Goal: Task Accomplishment & Management: Manage account settings

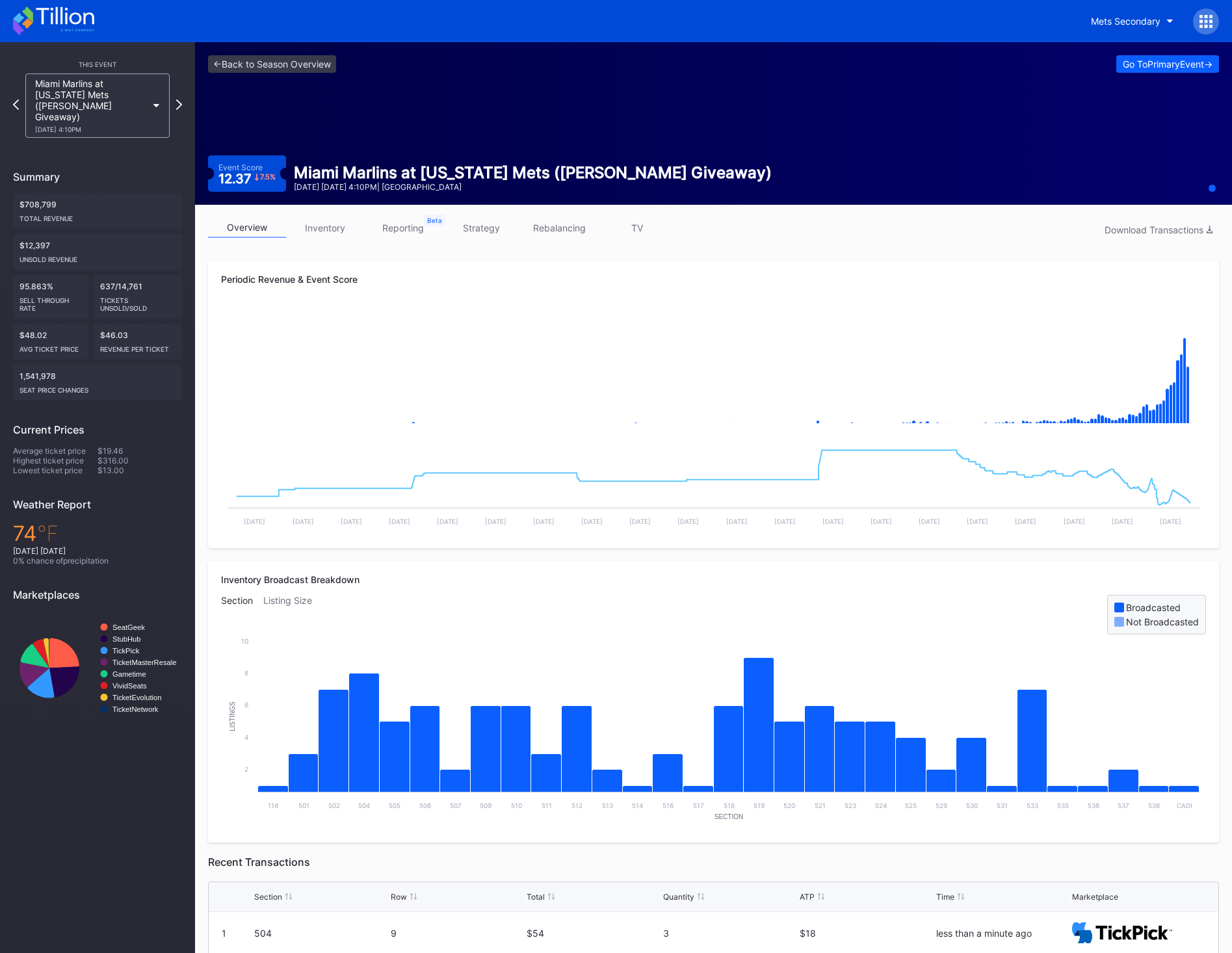
click at [339, 237] on link "inventory" at bounding box center [325, 227] width 78 height 20
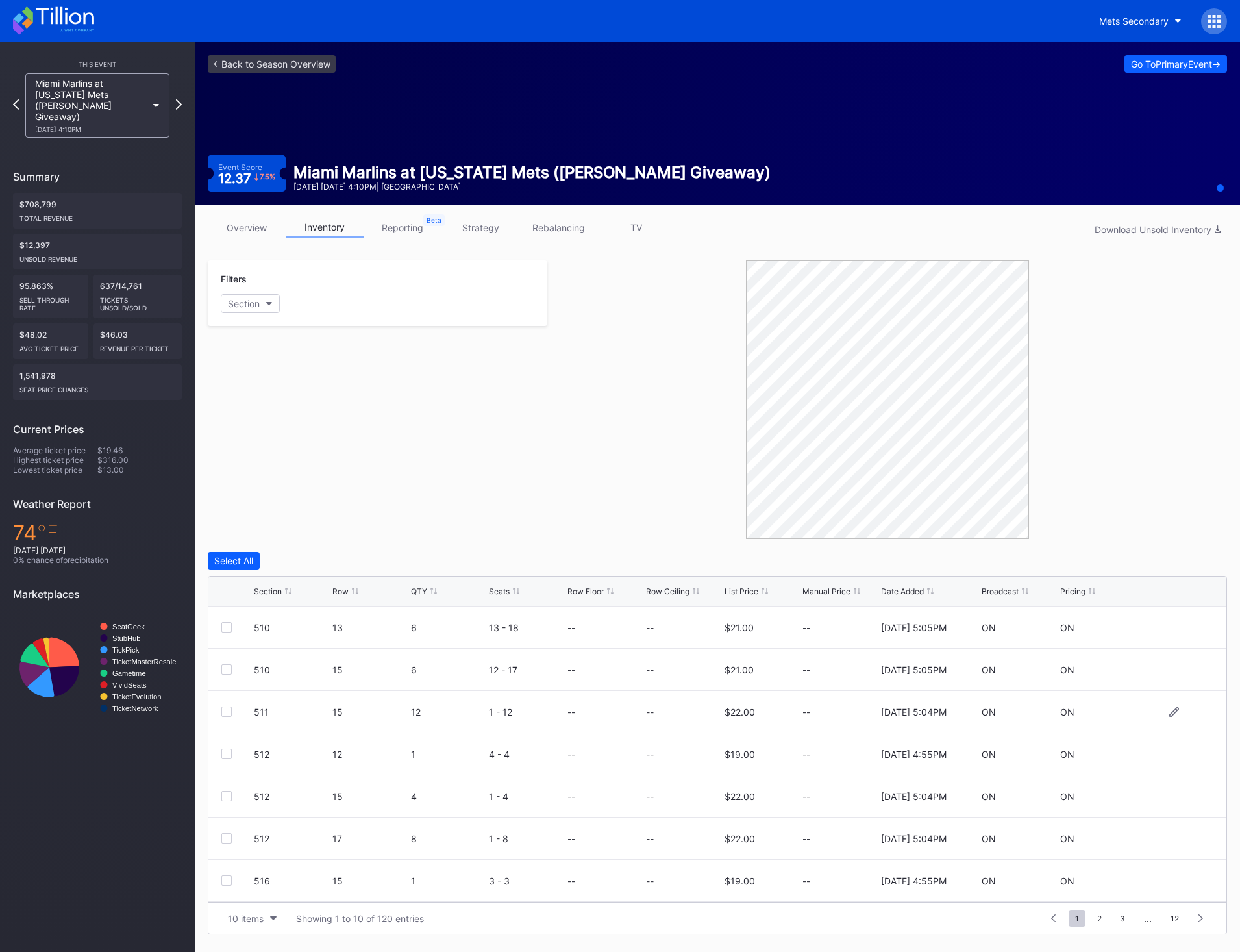
click at [225, 437] on div at bounding box center [226, 712] width 11 height 11
click at [230, 437] on div at bounding box center [226, 881] width 11 height 11
click at [825, 437] on div "Delete 2 Rows" at bounding box center [1191, 561] width 58 height 11
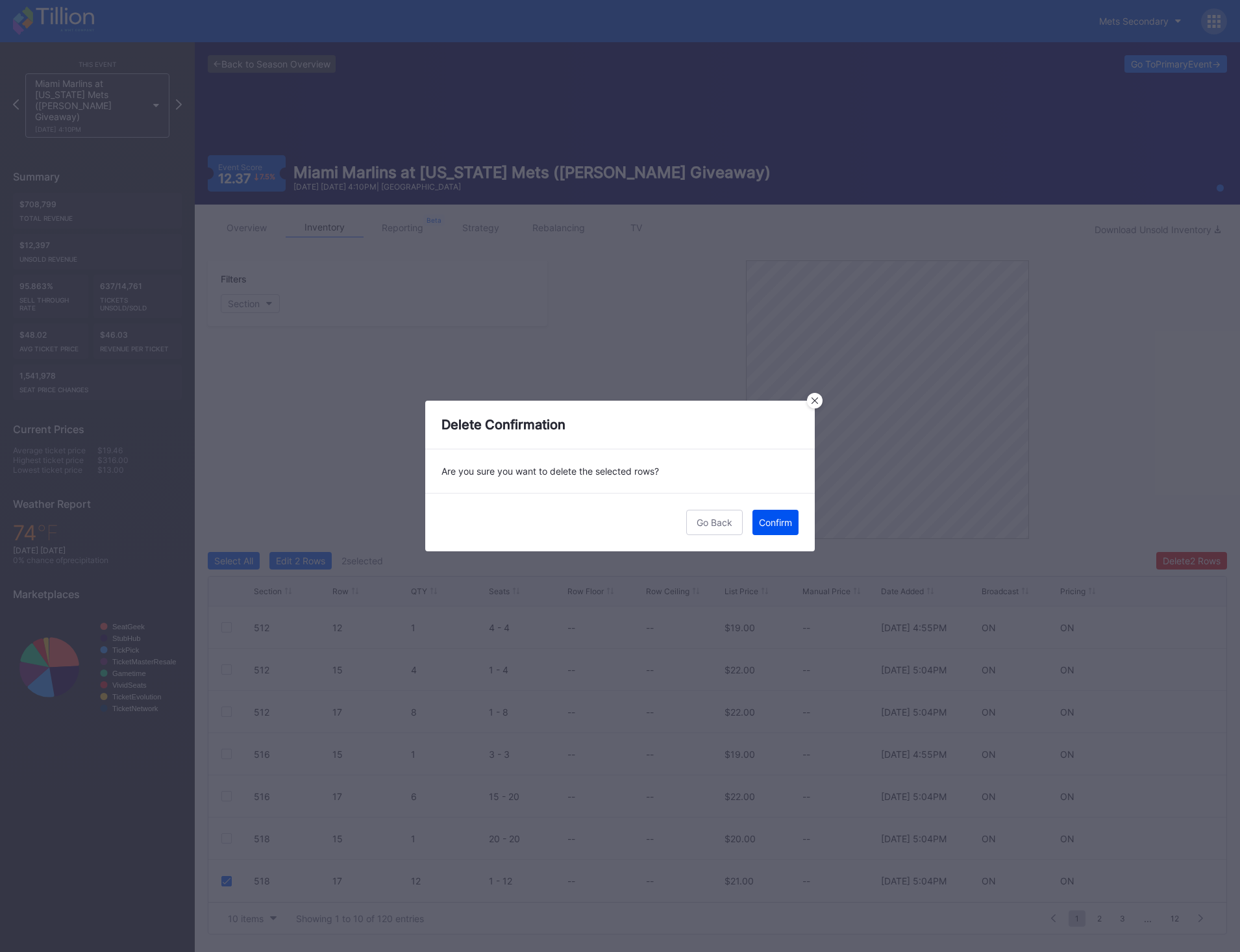
click at [794, 437] on button "Confirm" at bounding box center [775, 522] width 46 height 25
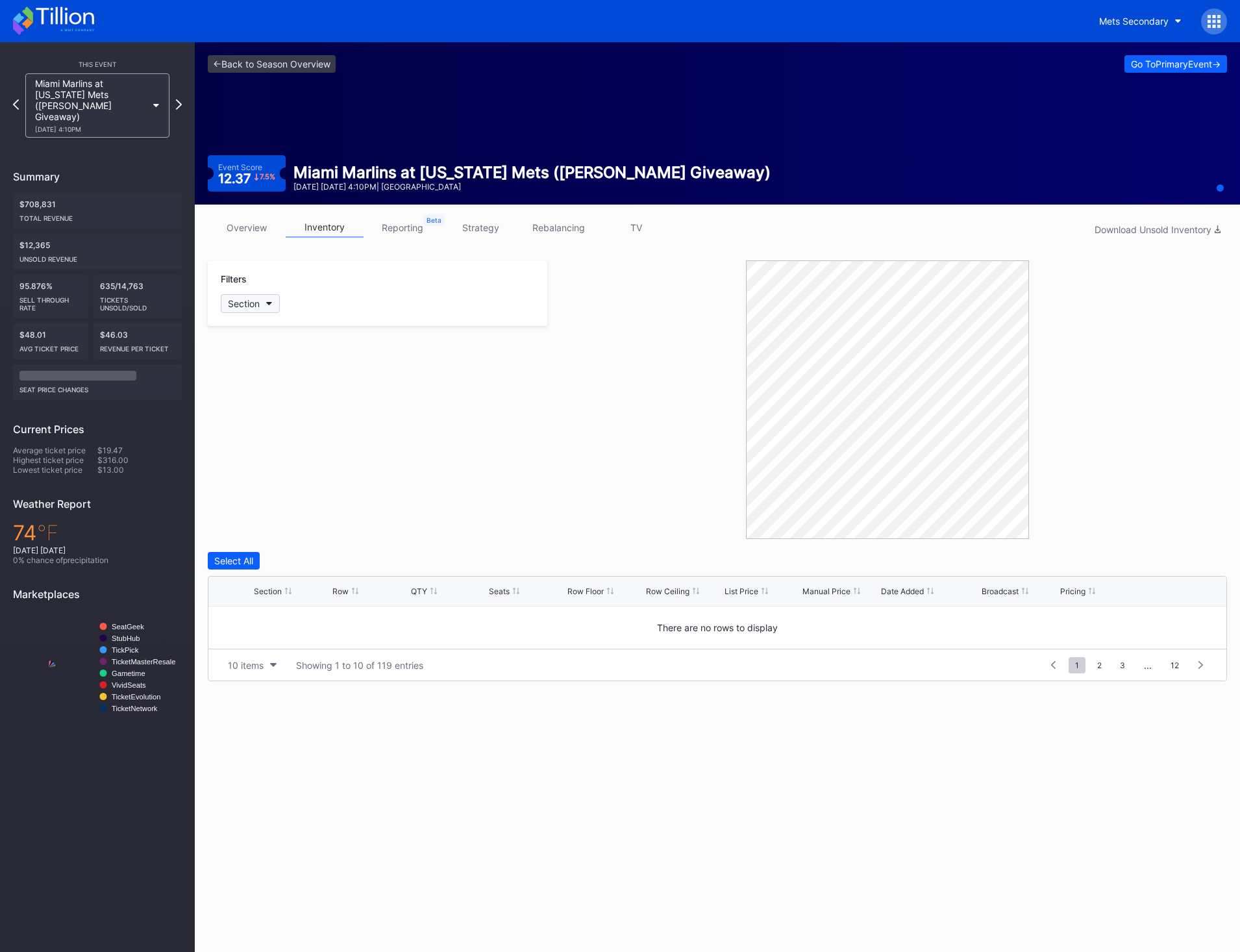
click at [251, 298] on button "Section" at bounding box center [250, 304] width 59 height 19
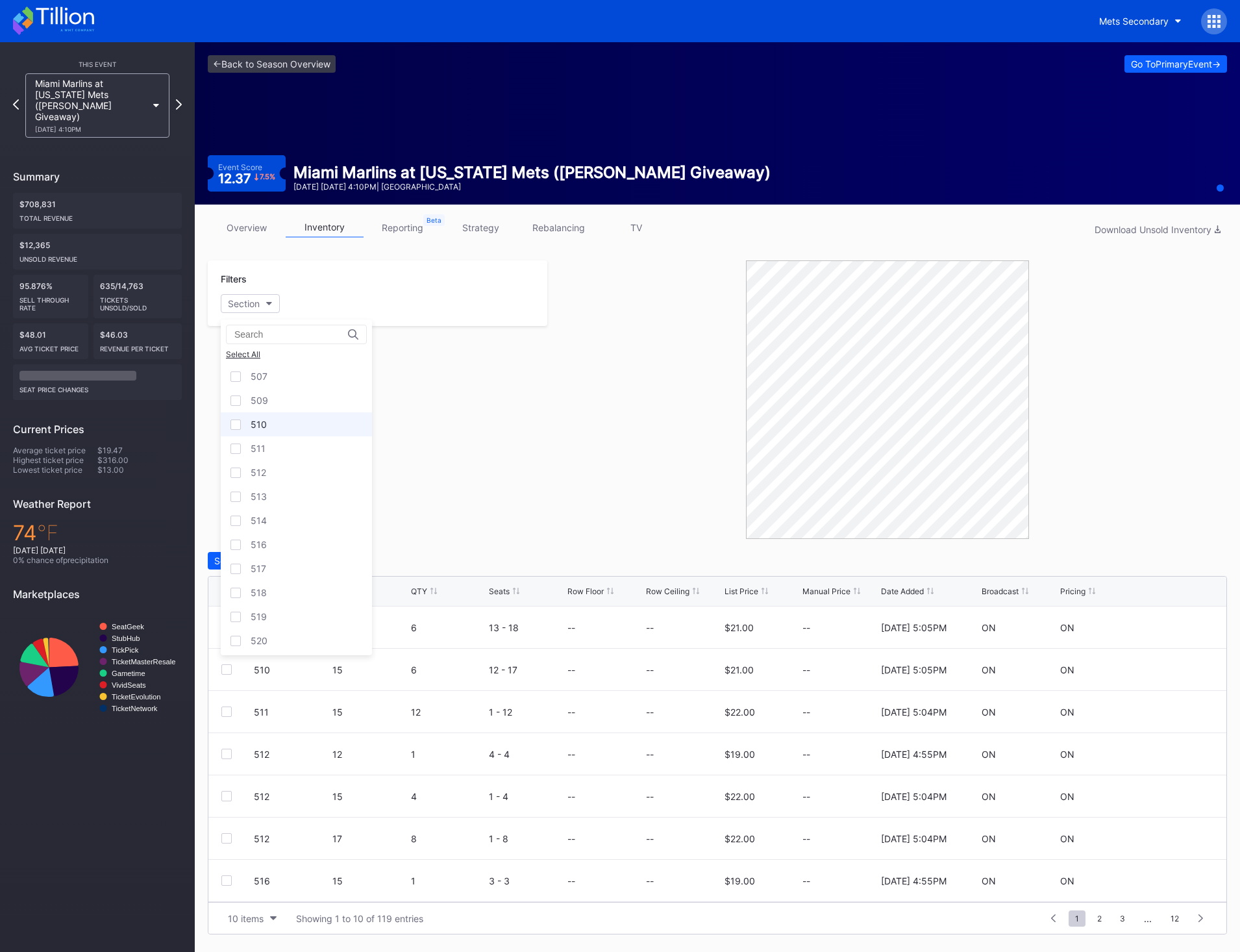
scroll to position [130, 0]
click at [290, 458] on div "511" at bounding box center [296, 462] width 151 height 24
click at [319, 611] on div "518" at bounding box center [296, 607] width 151 height 24
click at [232, 630] on div at bounding box center [237, 627] width 33 height 11
click at [228, 629] on div at bounding box center [226, 627] width 11 height 11
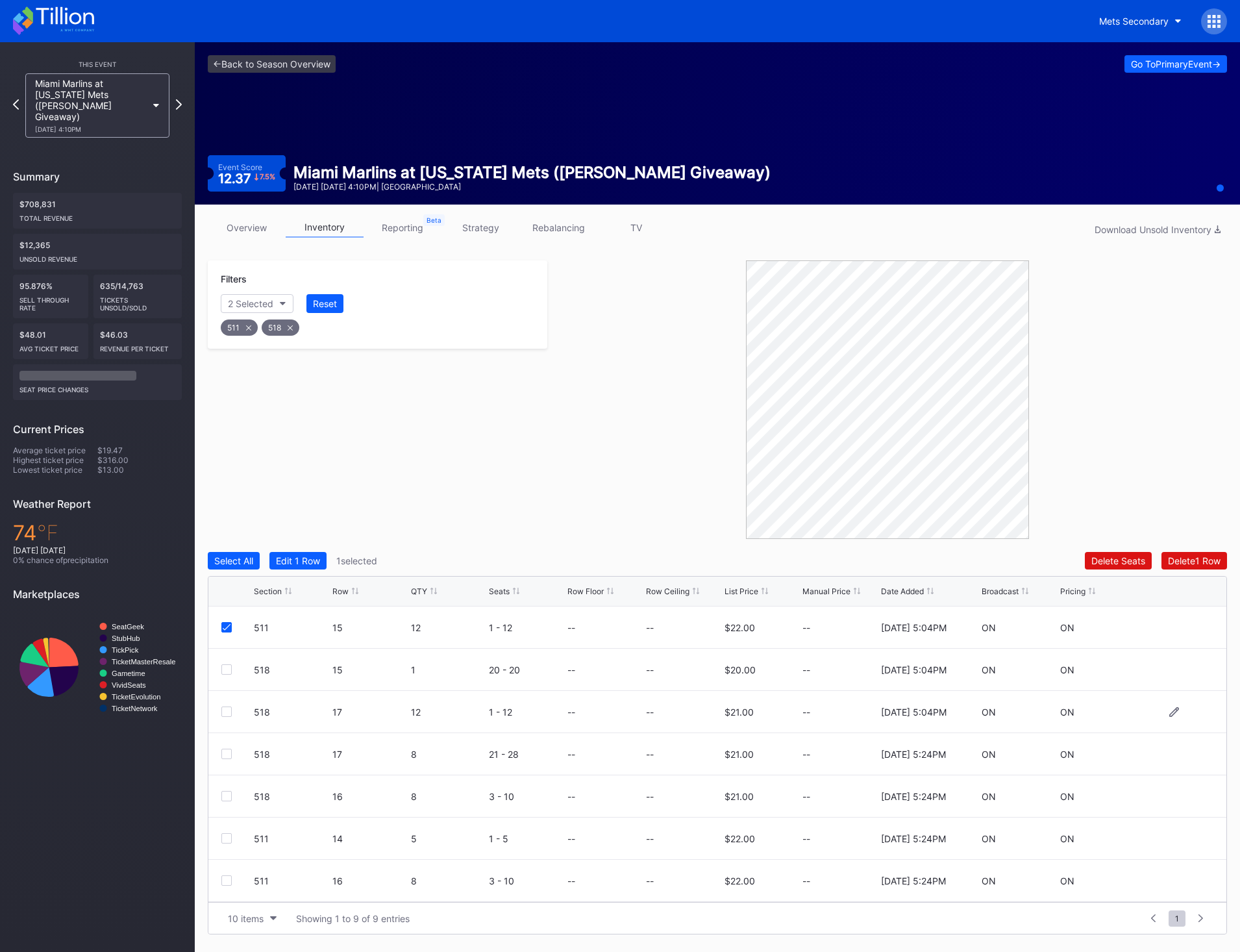
click at [228, 708] on div at bounding box center [226, 712] width 11 height 11
click at [1203, 563] on div "Delete 2 Rows" at bounding box center [1191, 561] width 58 height 11
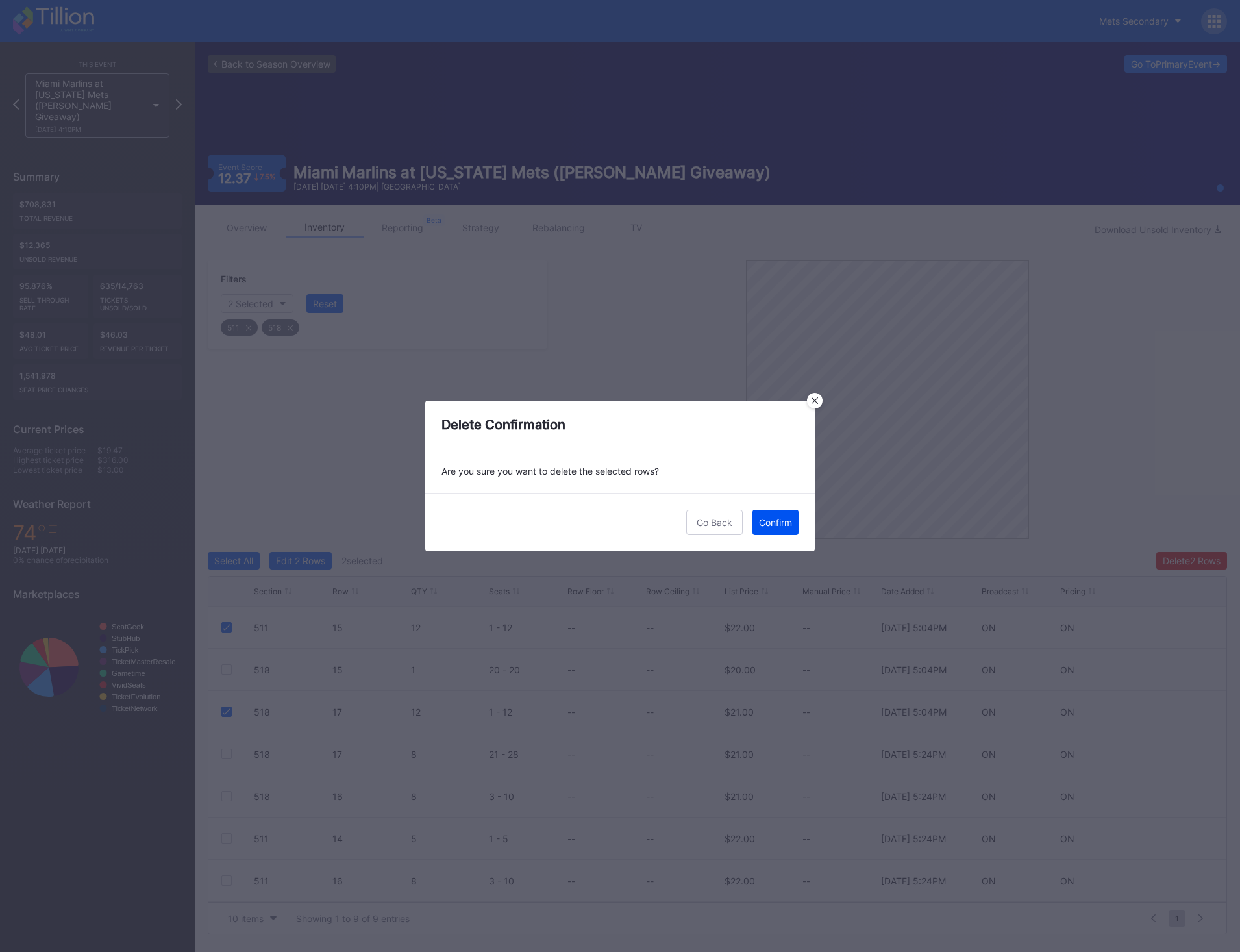
click at [793, 521] on button "Confirm" at bounding box center [775, 522] width 46 height 25
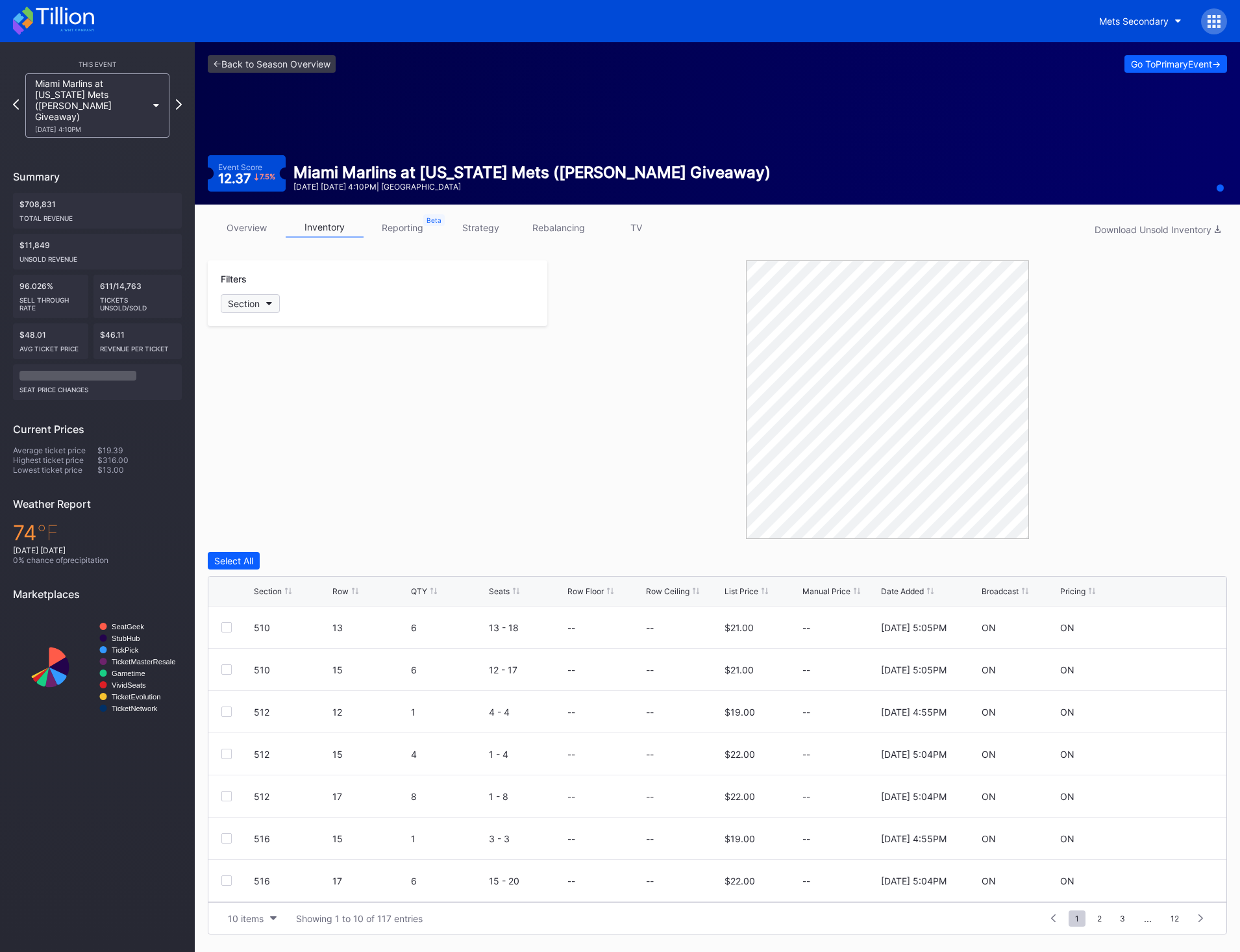
click at [262, 310] on button "Section" at bounding box center [250, 304] width 59 height 19
click at [316, 447] on div "511" at bounding box center [296, 447] width 151 height 24
click at [310, 593] on div "518" at bounding box center [296, 591] width 151 height 24
click at [274, 923] on button "10 items" at bounding box center [252, 918] width 62 height 17
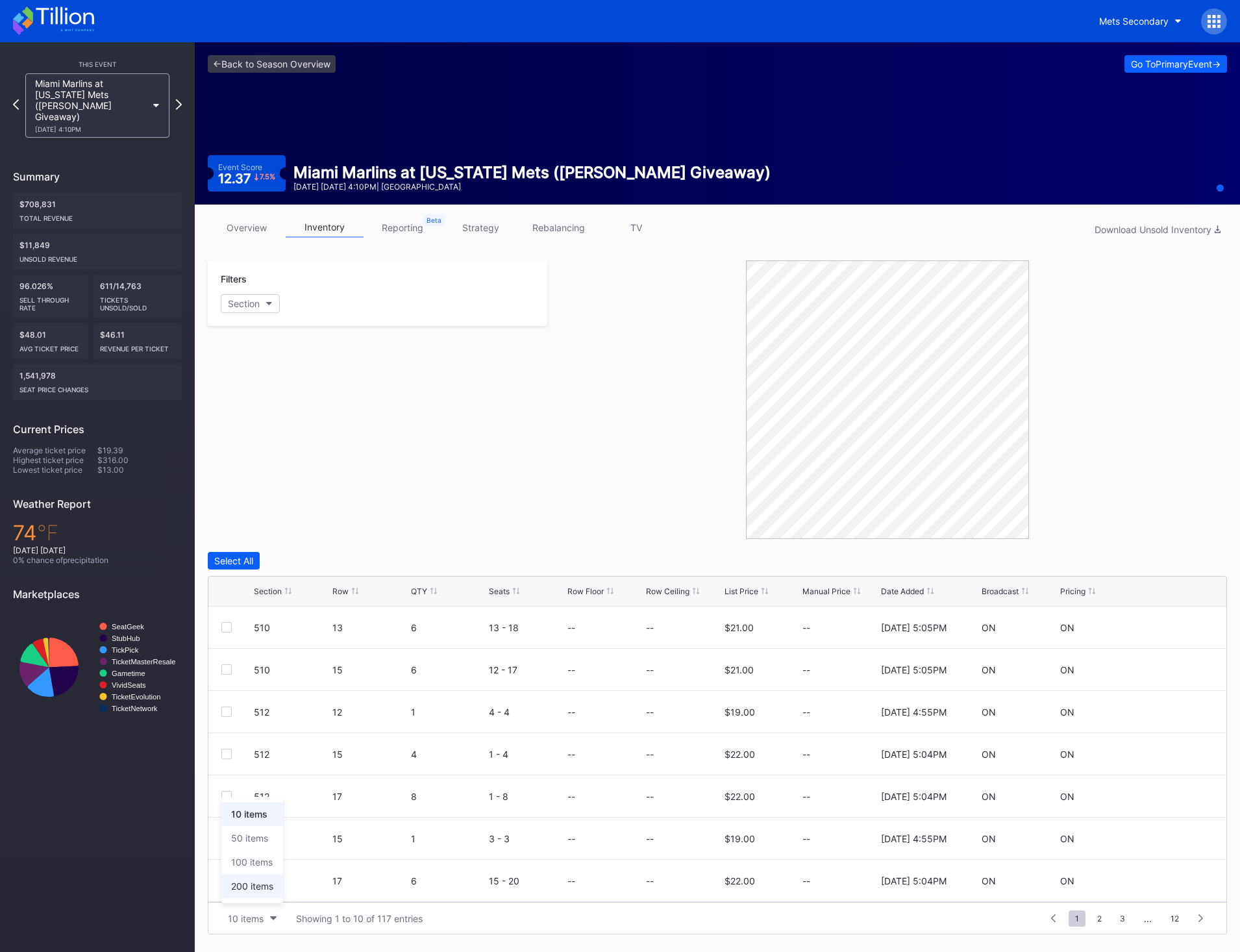
click at [264, 884] on div "200 items" at bounding box center [252, 886] width 43 height 11
click at [432, 594] on div at bounding box center [434, 591] width 7 height 10
click at [230, 716] on div at bounding box center [226, 712] width 11 height 11
click at [231, 632] on div "523 15 10 12 - 21 -- -- $18.00 -- 2/14/2025 5:24PM ON ON" at bounding box center [717, 628] width 1018 height 43
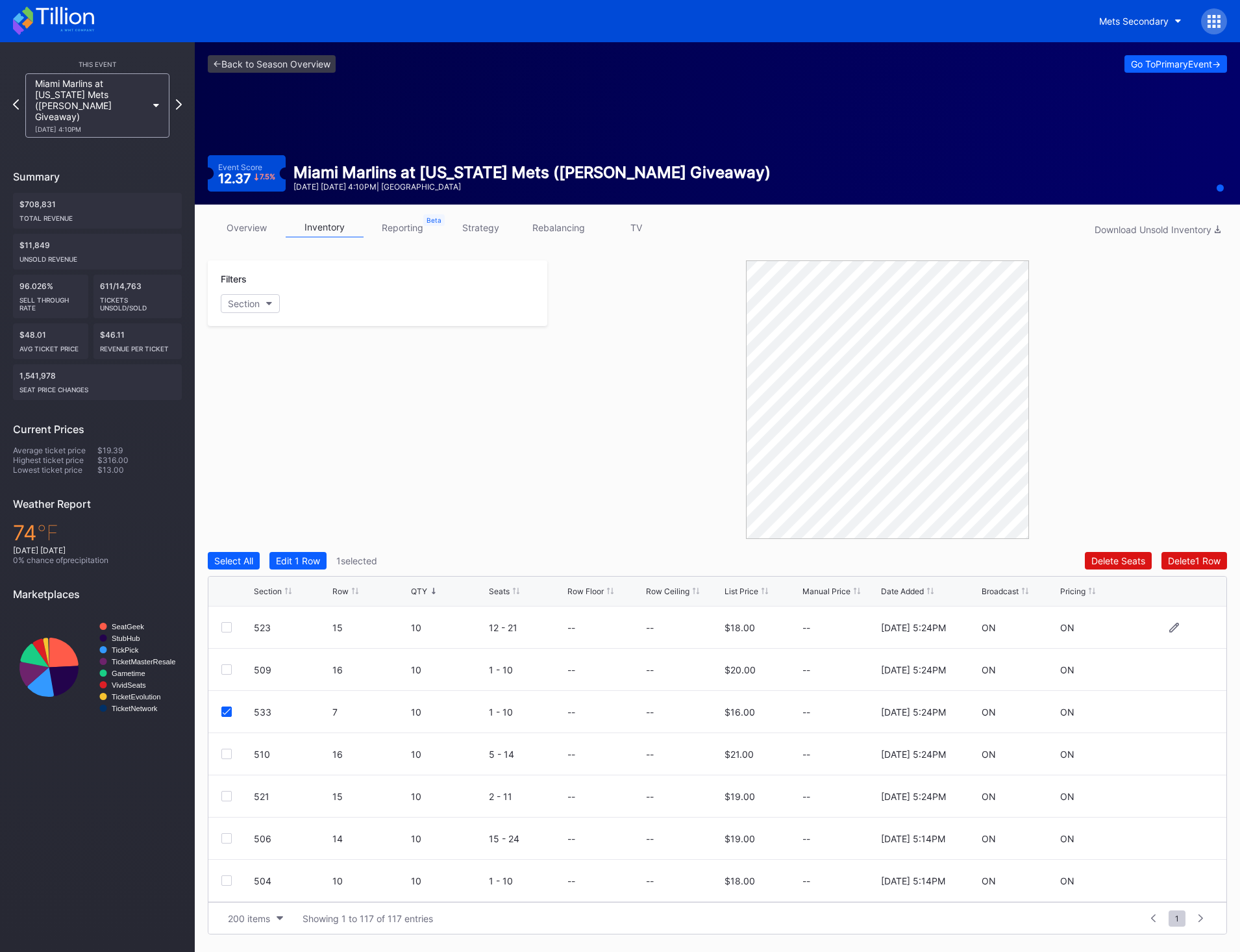
click at [226, 632] on div at bounding box center [226, 627] width 11 height 11
click at [227, 673] on div at bounding box center [226, 670] width 11 height 11
click at [1209, 561] on div "Delete 3 Rows" at bounding box center [1192, 561] width 58 height 11
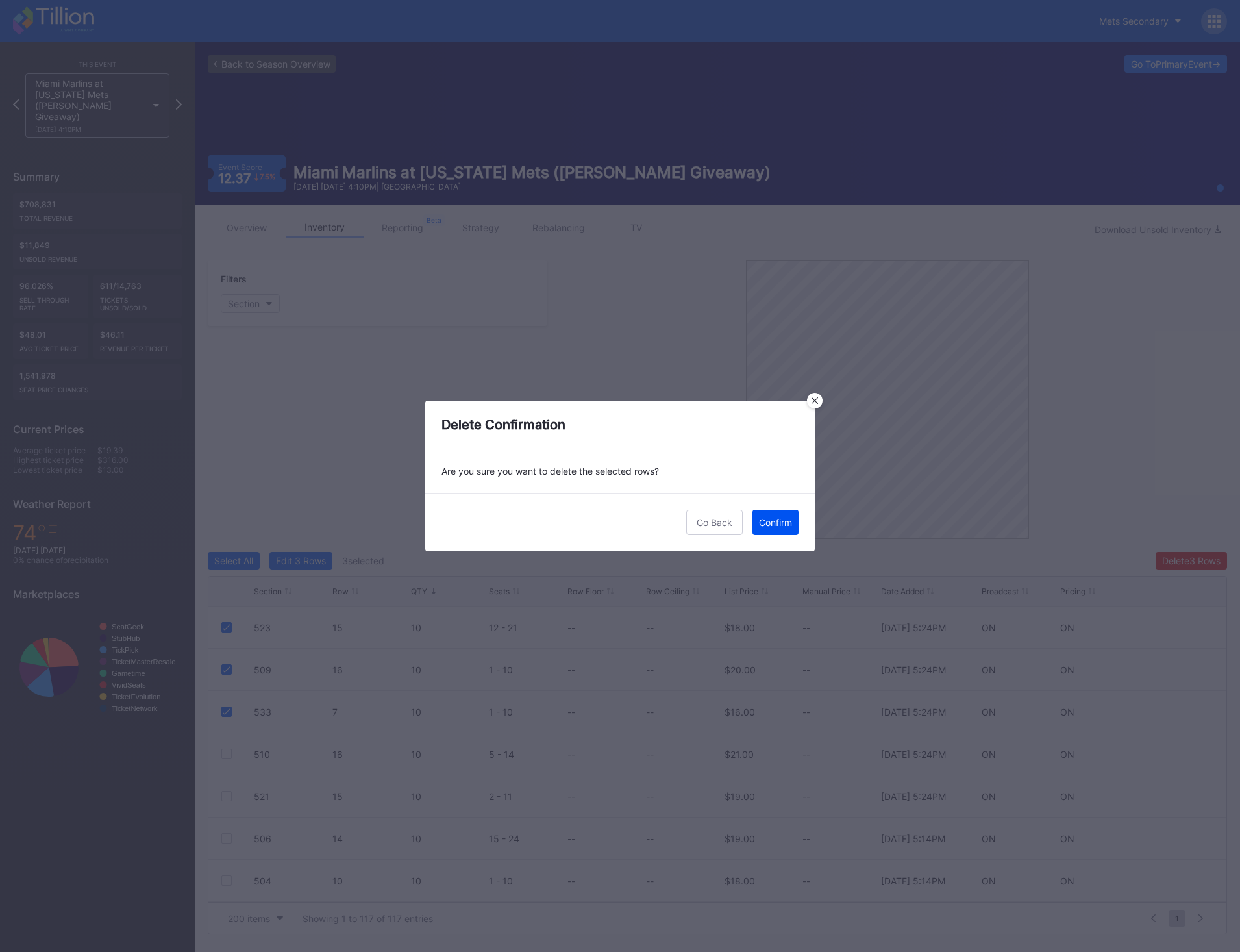
click at [761, 514] on button "Confirm" at bounding box center [775, 522] width 46 height 25
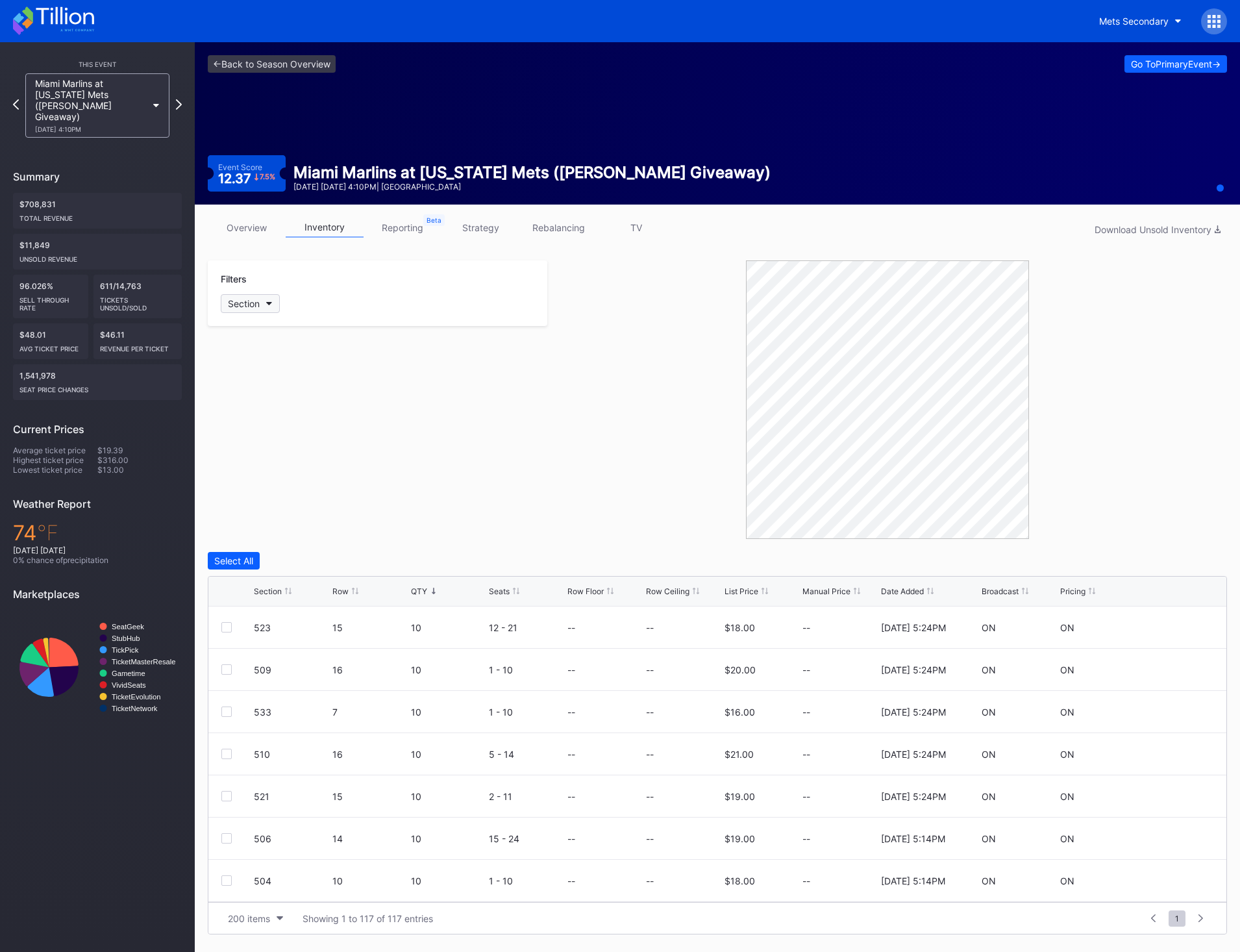
click at [270, 304] on icon "button" at bounding box center [270, 304] width 7 height 4
click at [296, 634] on div "523" at bounding box center [296, 638] width 151 height 24
click at [299, 583] on div "533" at bounding box center [296, 583] width 151 height 24
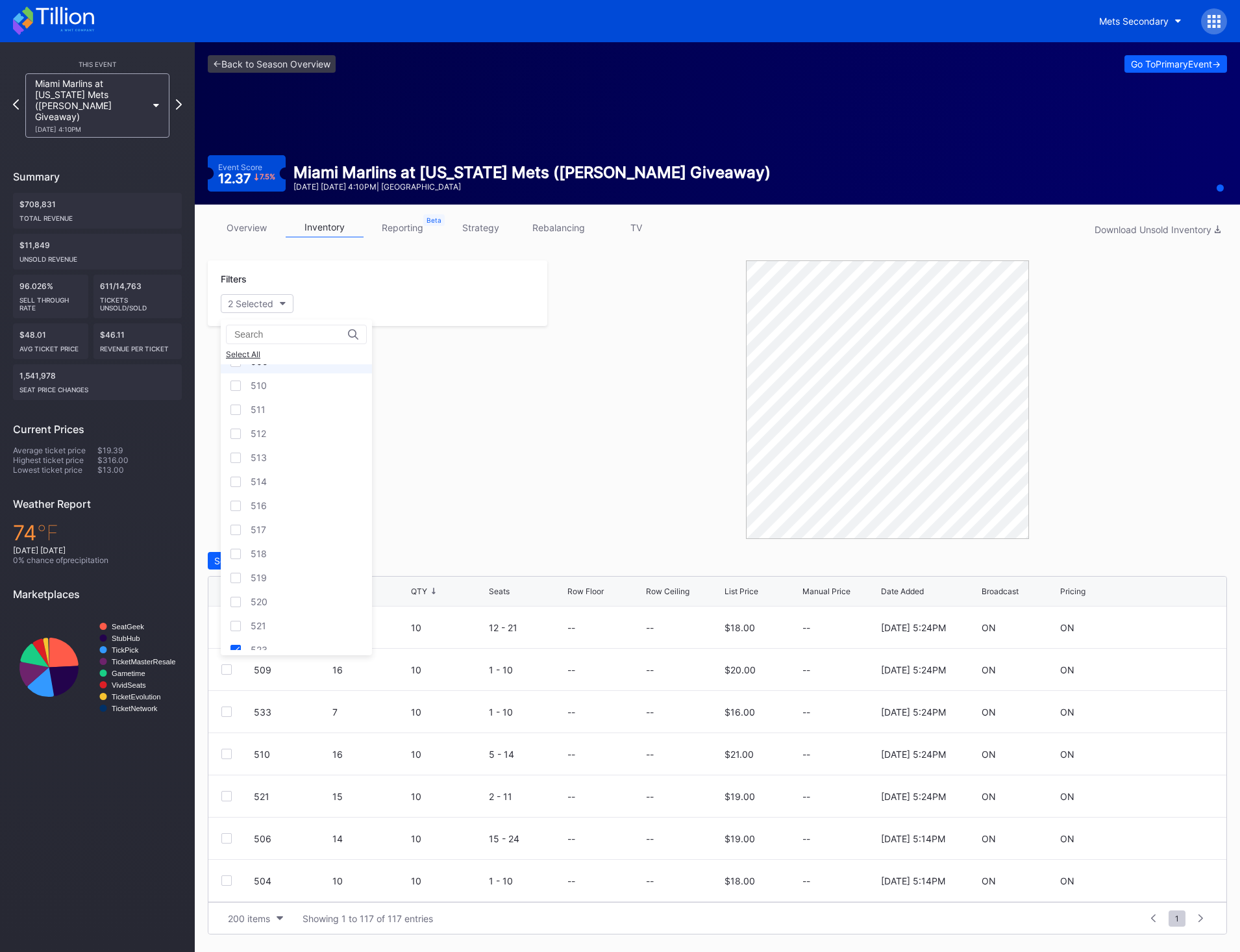
scroll to position [134, 0]
click at [304, 417] on div "509" at bounding box center [296, 410] width 151 height 24
click at [421, 585] on div "Section Row QTY Seats Row Floor Row Ceiling List Price Manual Price Date Added …" at bounding box center [717, 591] width 1018 height 30
click at [420, 597] on div "Section Row QTY Seats Row Floor Row Ceiling List Price Manual Price Date Added …" at bounding box center [717, 591] width 1018 height 30
click at [421, 592] on div "QTY" at bounding box center [419, 591] width 16 height 10
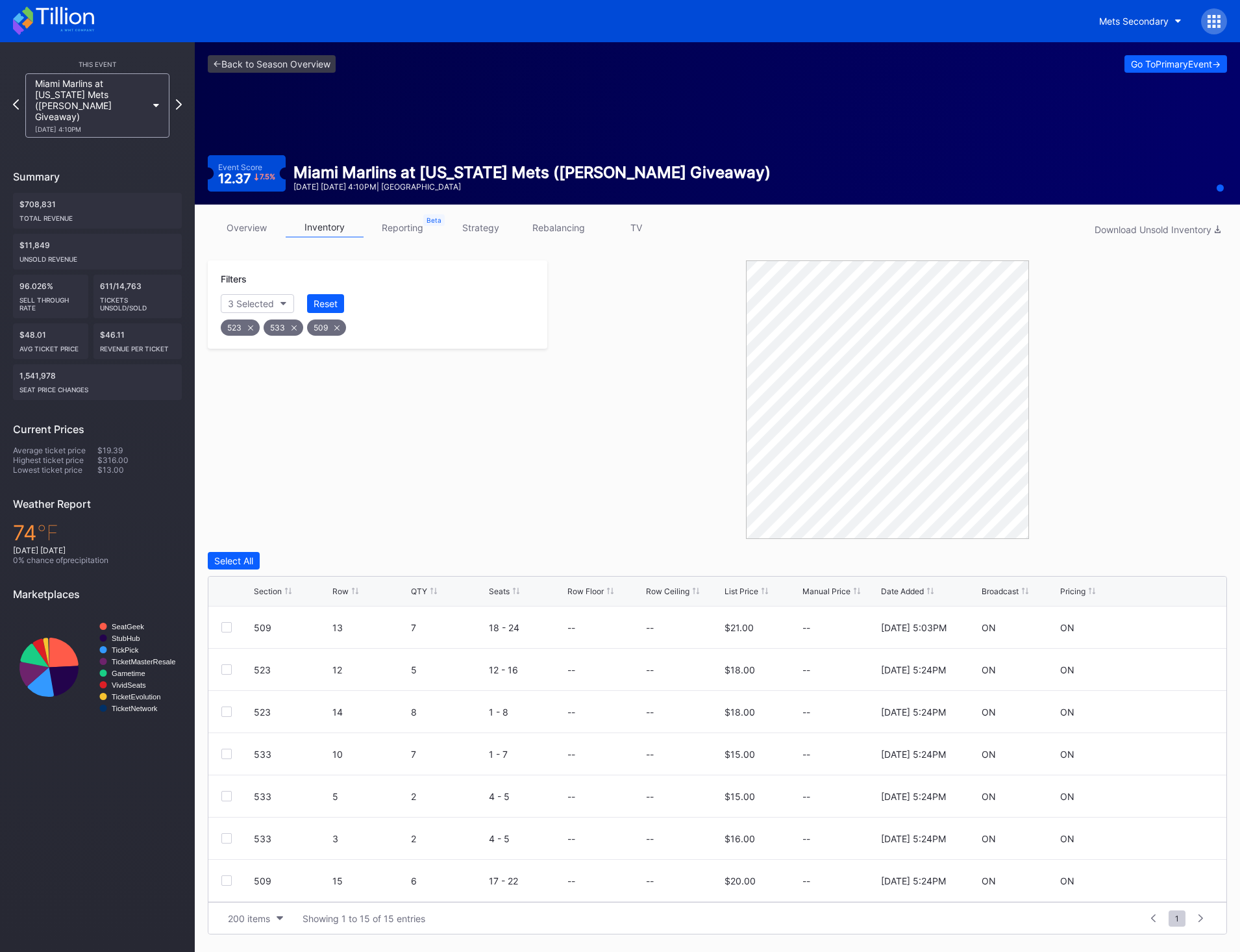
click at [421, 592] on div "QTY" at bounding box center [419, 591] width 16 height 10
click at [424, 590] on div "QTY" at bounding box center [419, 591] width 16 height 10
click at [253, 923] on div "200 items" at bounding box center [249, 918] width 43 height 11
click at [254, 891] on div "200 items" at bounding box center [252, 886] width 43 height 11
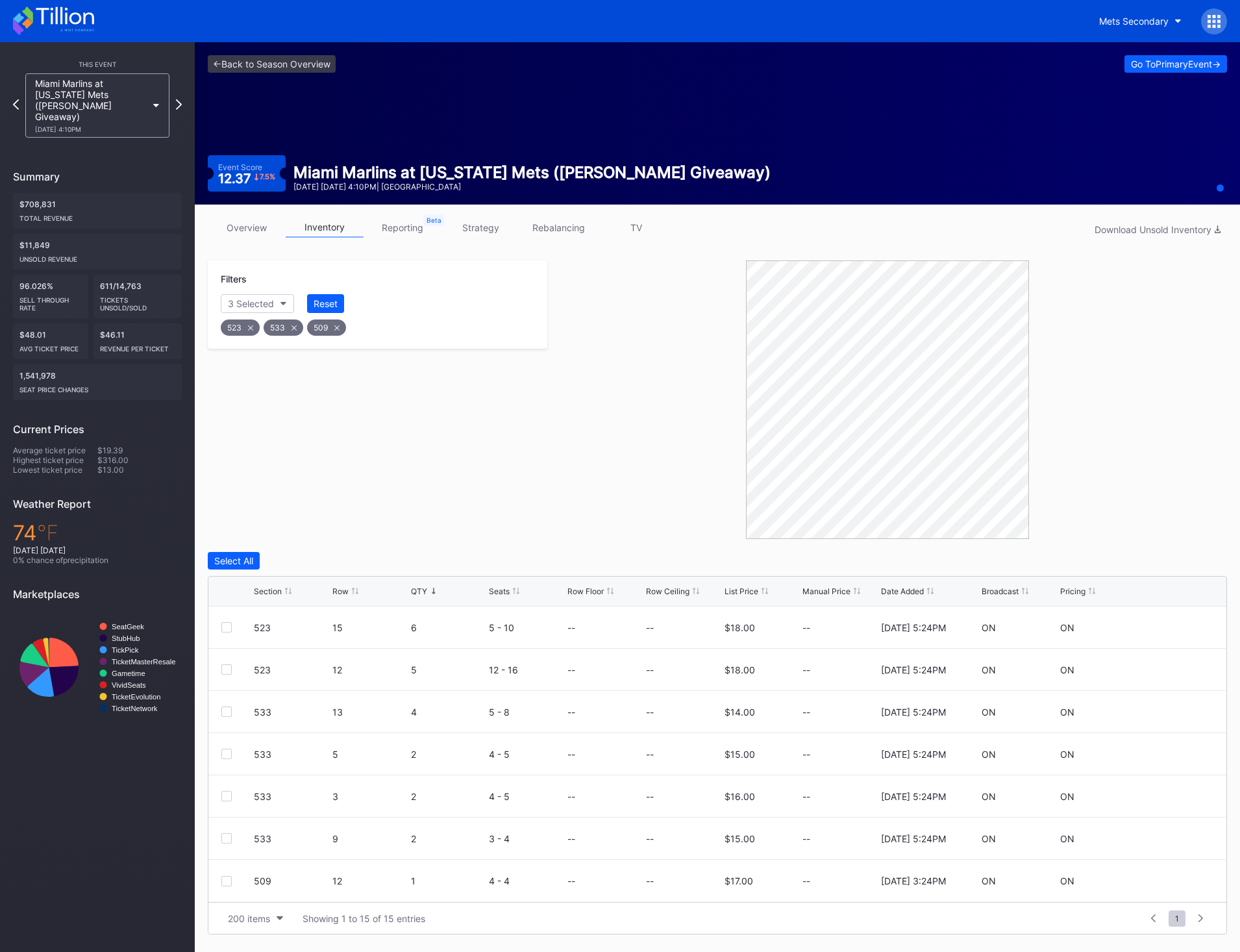
click at [420, 591] on div "QTY" at bounding box center [419, 591] width 16 height 10
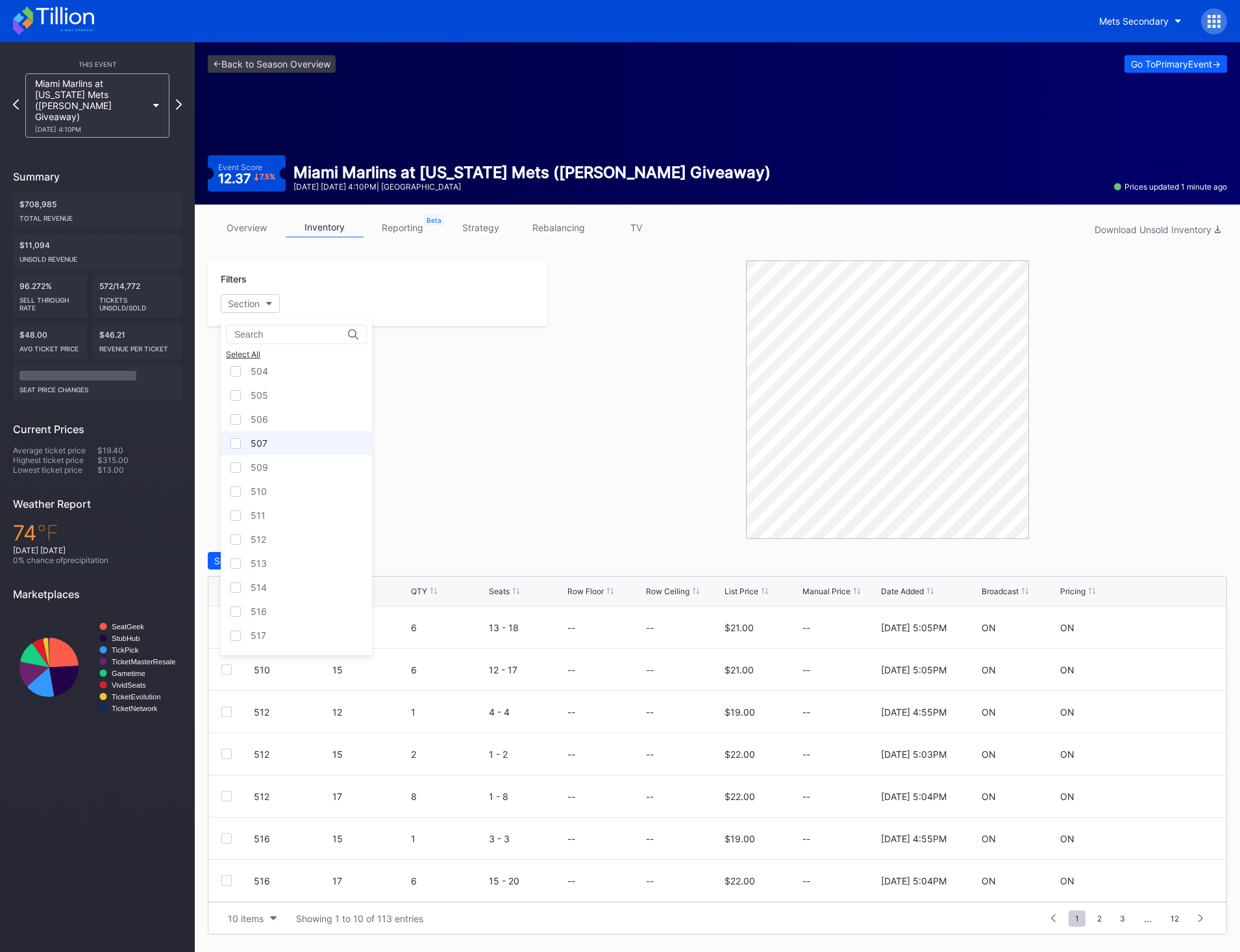
scroll to position [260, 0]
click at [293, 572] on div "523" at bounding box center [296, 573] width 151 height 24
drag, startPoint x: 292, startPoint y: 416, endPoint x: 293, endPoint y: 472, distance: 56.0
click at [291, 416] on div "509" at bounding box center [296, 415] width 151 height 24
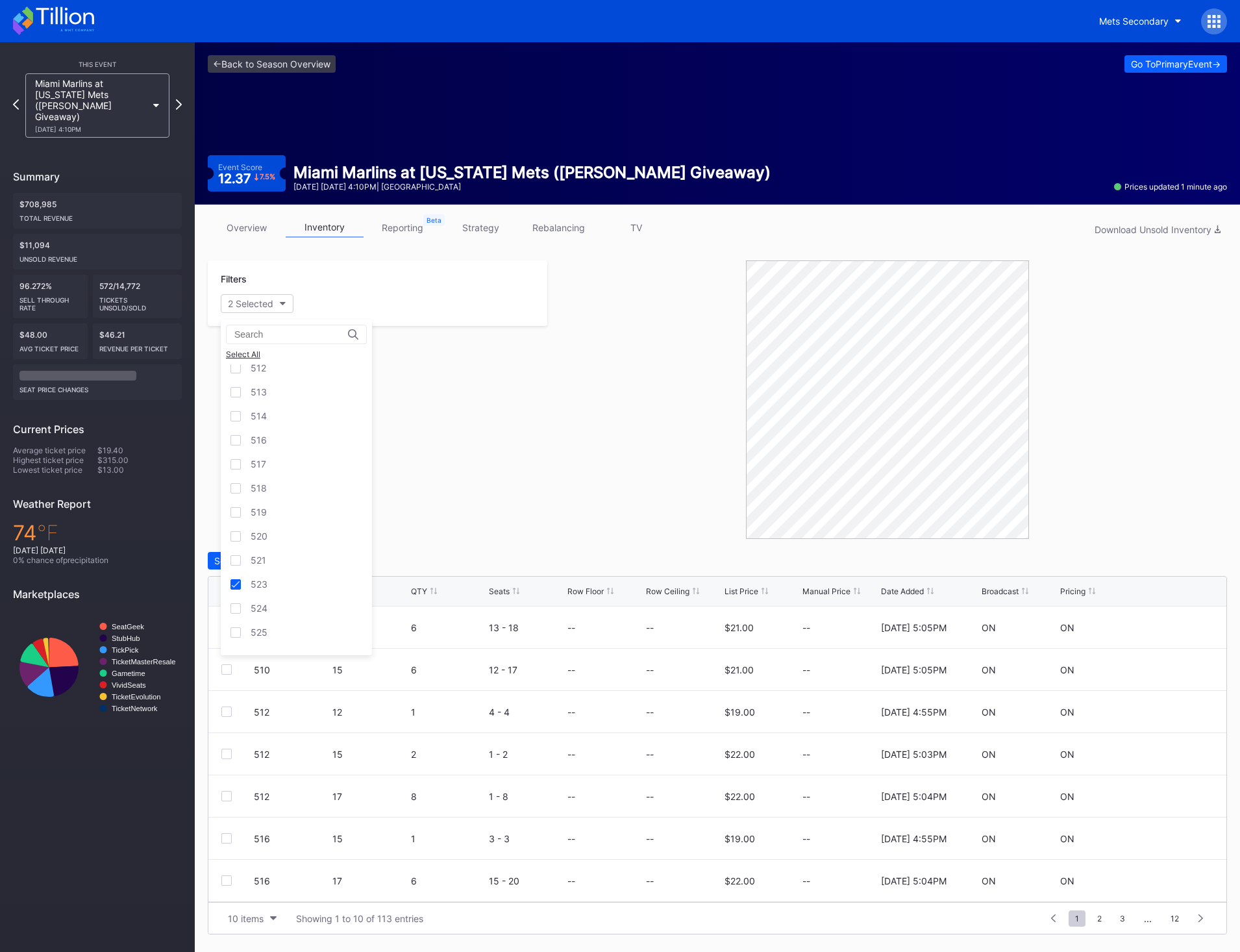
scroll to position [459, 0]
click at [300, 515] on div "533" at bounding box center [296, 518] width 151 height 24
click at [428, 590] on div "QTY" at bounding box center [448, 591] width 75 height 10
click at [418, 590] on div "QTY" at bounding box center [419, 591] width 16 height 10
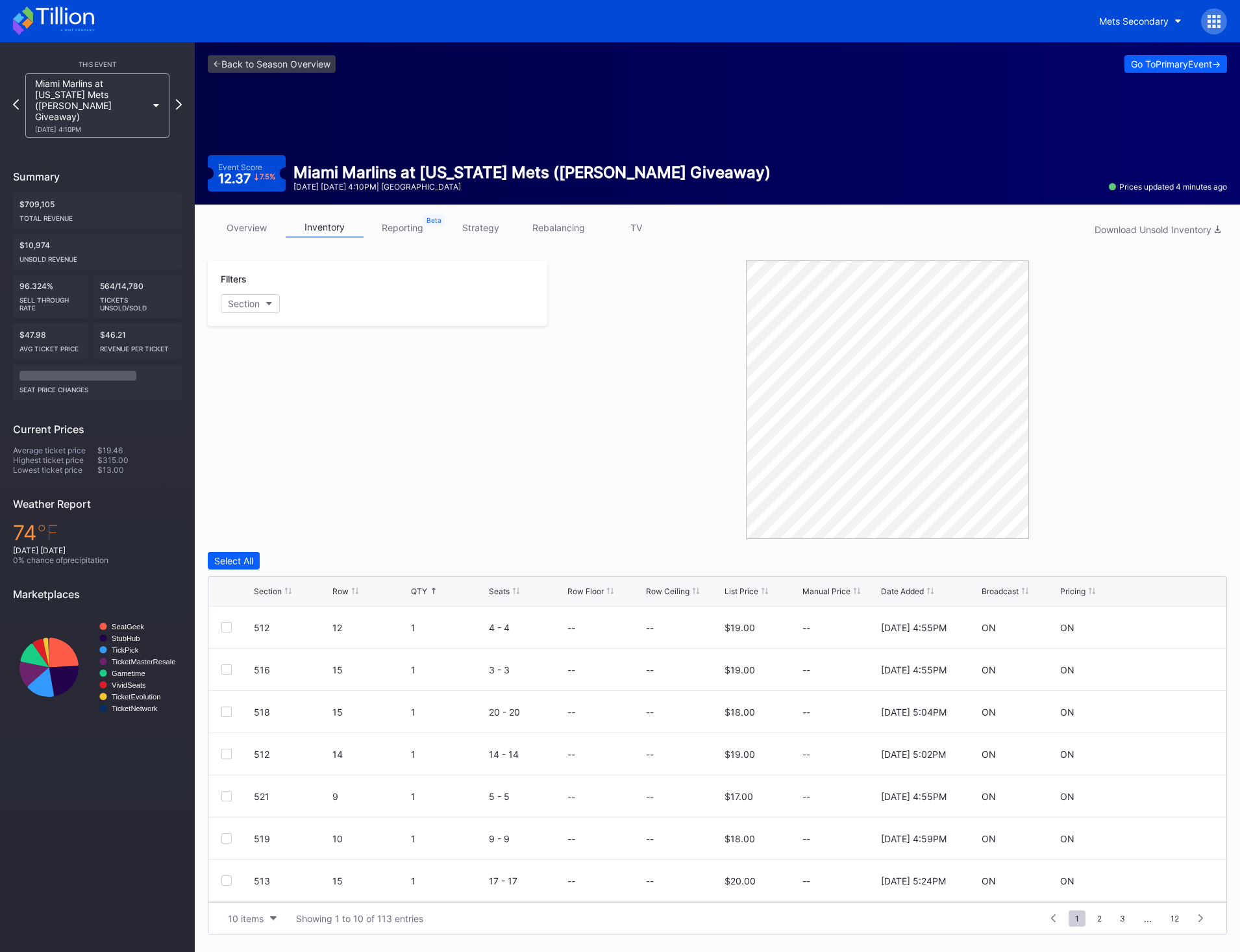
click at [418, 590] on div "QTY" at bounding box center [419, 591] width 16 height 10
click at [225, 628] on div at bounding box center [226, 627] width 11 height 11
click at [231, 672] on div at bounding box center [226, 670] width 11 height 11
click at [228, 712] on div at bounding box center [226, 712] width 11 height 11
click at [1192, 557] on div "Delete 3 Rows" at bounding box center [1192, 561] width 58 height 11
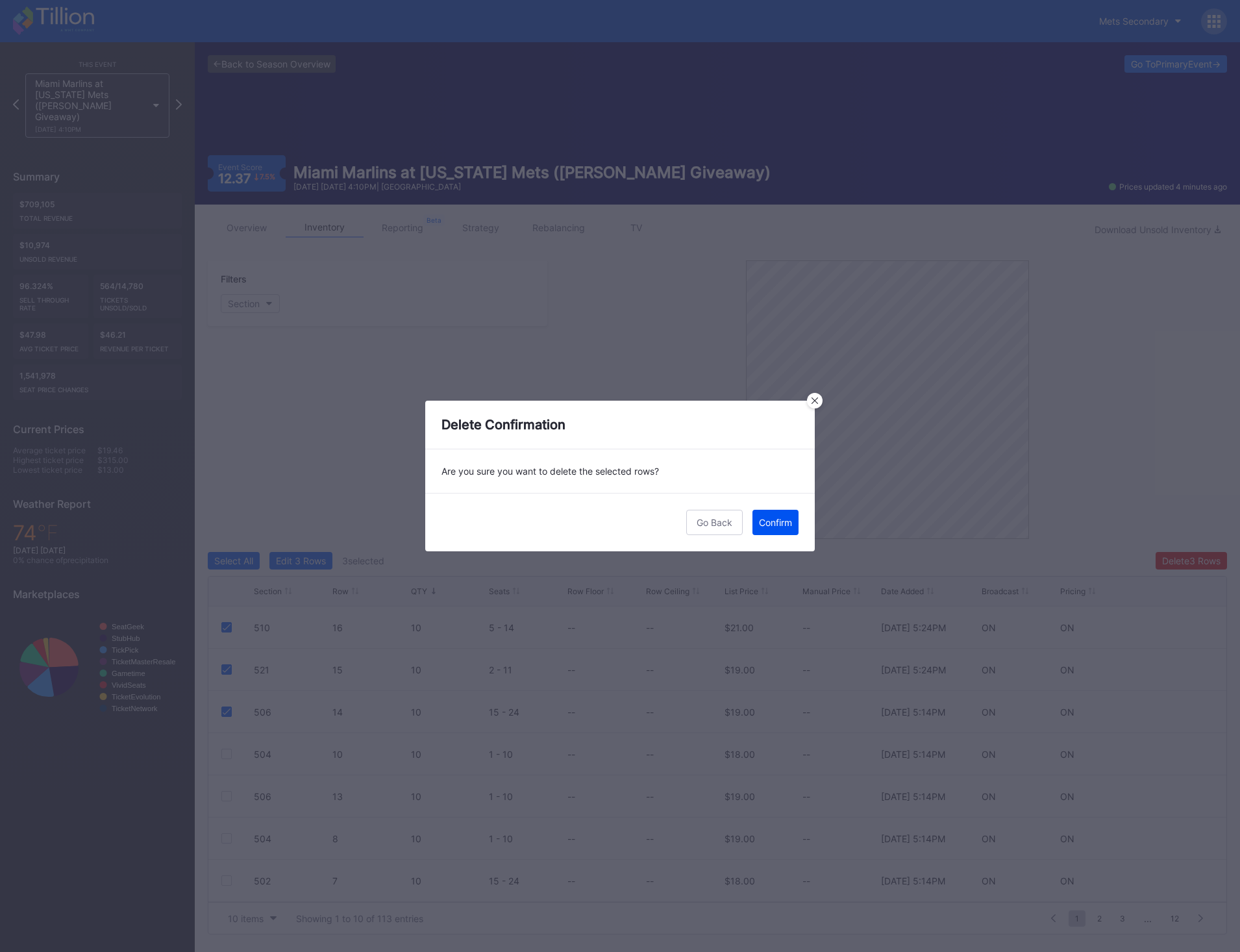
click at [764, 520] on div "Confirm" at bounding box center [776, 522] width 33 height 11
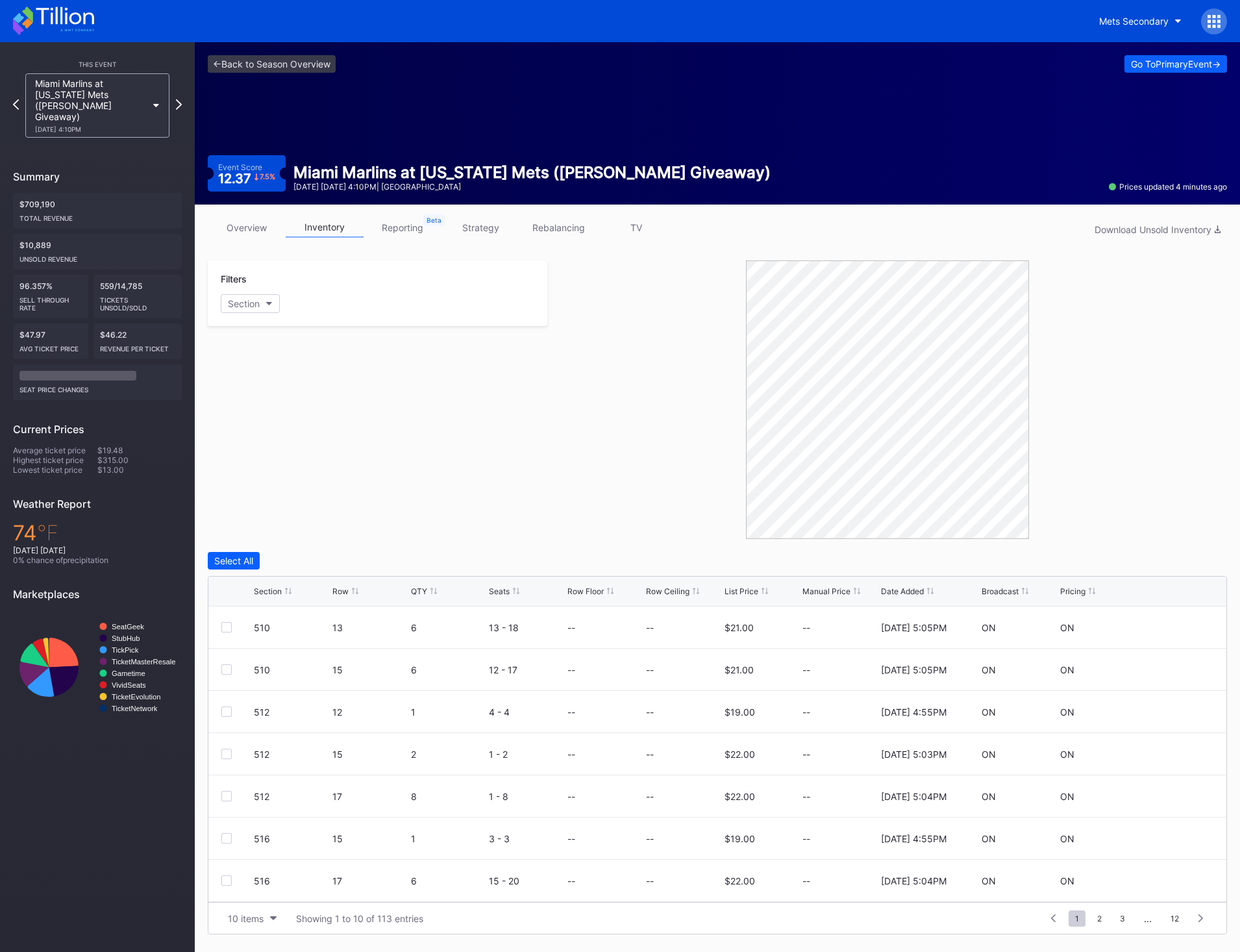
click at [423, 594] on div "QTY" at bounding box center [419, 591] width 16 height 10
click at [232, 628] on div at bounding box center [237, 627] width 33 height 11
click at [225, 630] on div at bounding box center [226, 627] width 11 height 11
drag, startPoint x: 229, startPoint y: 659, endPoint x: 228, endPoint y: 671, distance: 12.0
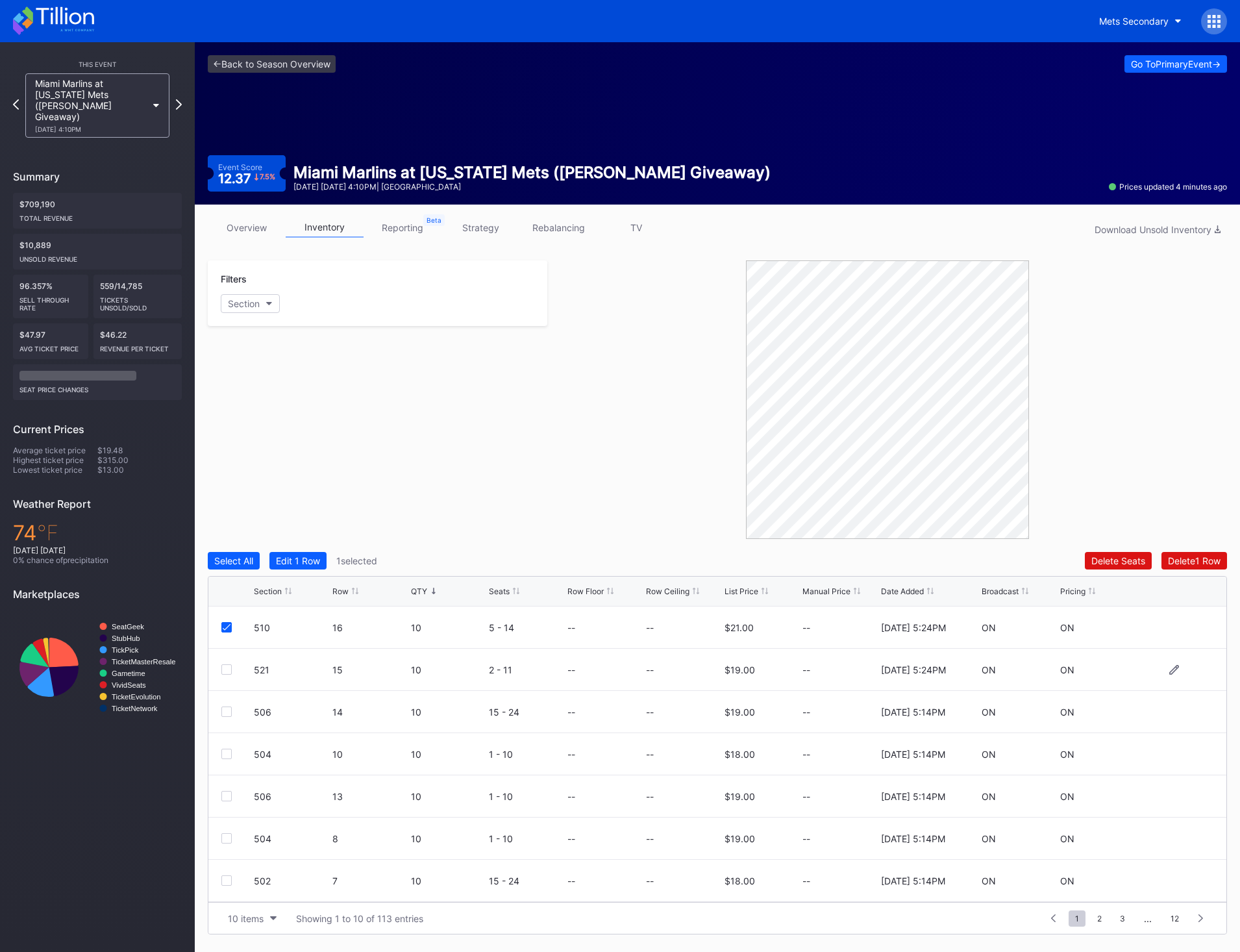
click at [229, 662] on div "521 15 10 2 - 11 -- -- $19.00 -- [DATE] 5:24PM ON ON" at bounding box center [717, 670] width 1018 height 43
click at [228, 673] on div at bounding box center [226, 670] width 11 height 11
click at [228, 712] on div at bounding box center [226, 712] width 11 height 11
click at [1179, 578] on div "Section Row QTY Seats Row Floor Row Ceiling List Price Manual Price Date Added …" at bounding box center [717, 591] width 1018 height 30
click at [1179, 569] on button "Delete 3 Rows" at bounding box center [1192, 561] width 72 height 17
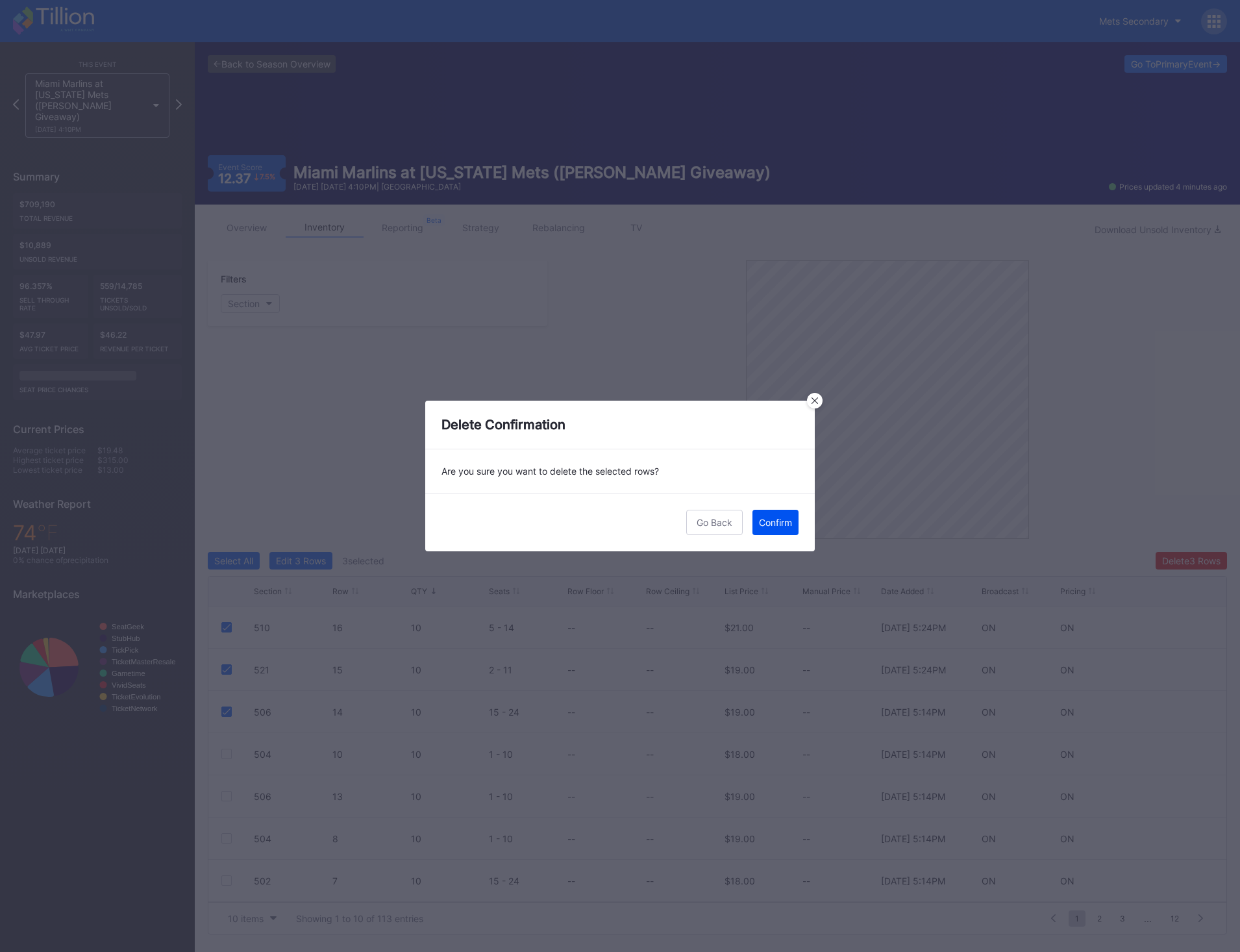
click at [773, 534] on button "Confirm" at bounding box center [775, 522] width 46 height 25
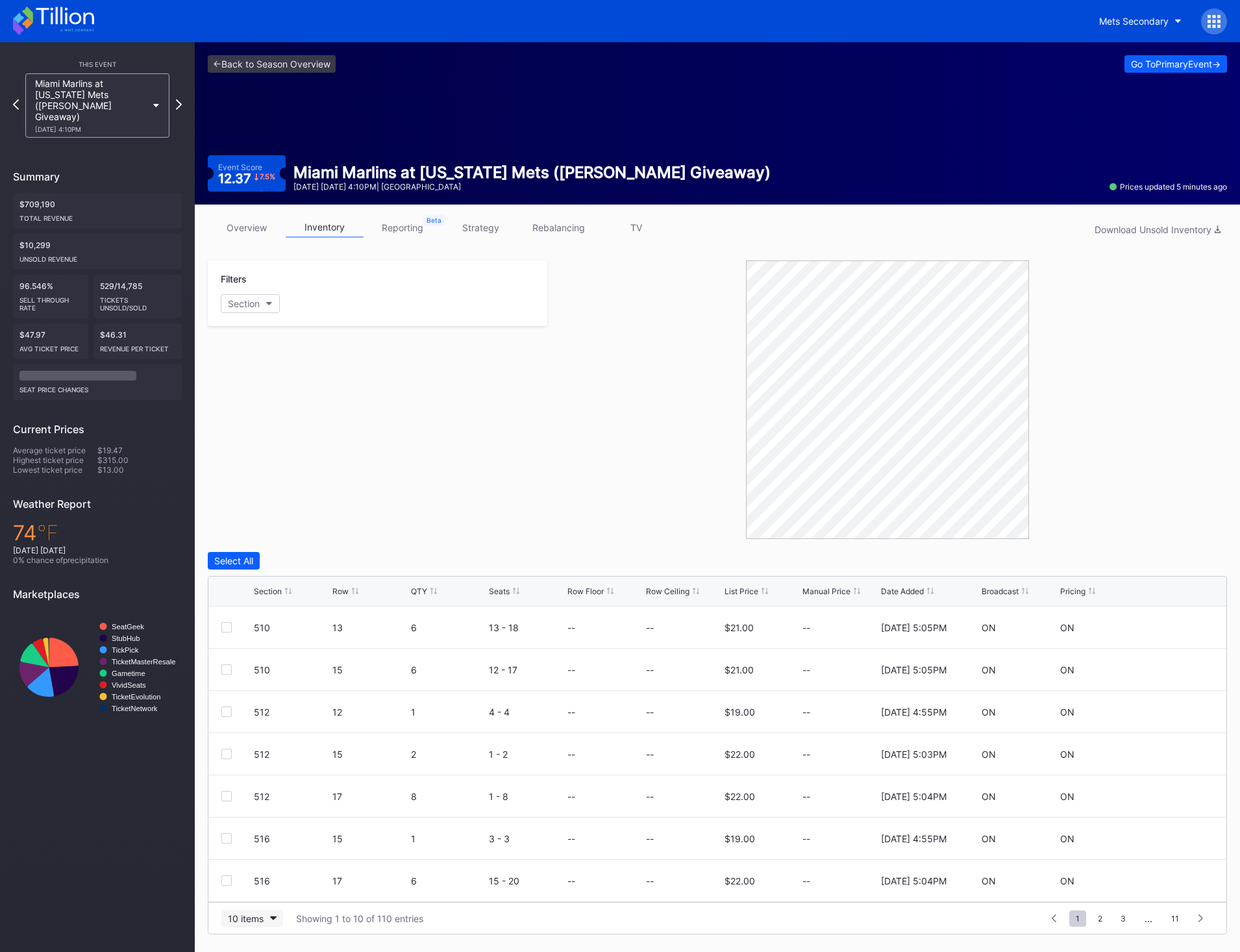
click at [261, 917] on div "10 items" at bounding box center [246, 918] width 36 height 11
click at [427, 594] on div "QTY" at bounding box center [448, 591] width 75 height 10
click at [427, 589] on div "QTY" at bounding box center [448, 591] width 75 height 10
click at [428, 588] on div "QTY" at bounding box center [448, 591] width 75 height 10
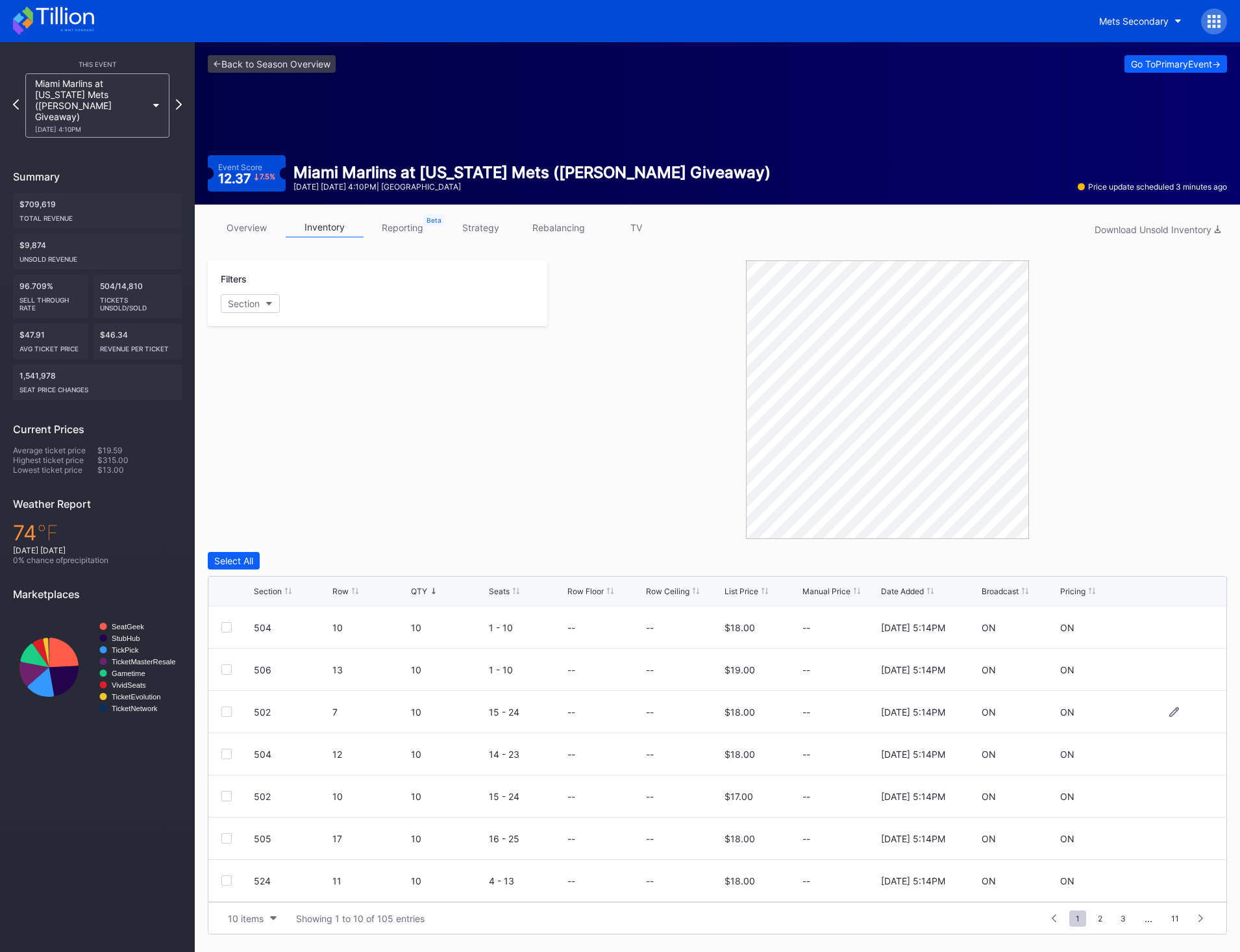
click at [228, 710] on div at bounding box center [226, 712] width 11 height 11
click at [228, 668] on div at bounding box center [226, 670] width 11 height 11
click at [230, 630] on div at bounding box center [226, 627] width 11 height 11
click at [1182, 561] on div "Delete 3 Rows" at bounding box center [1192, 561] width 58 height 11
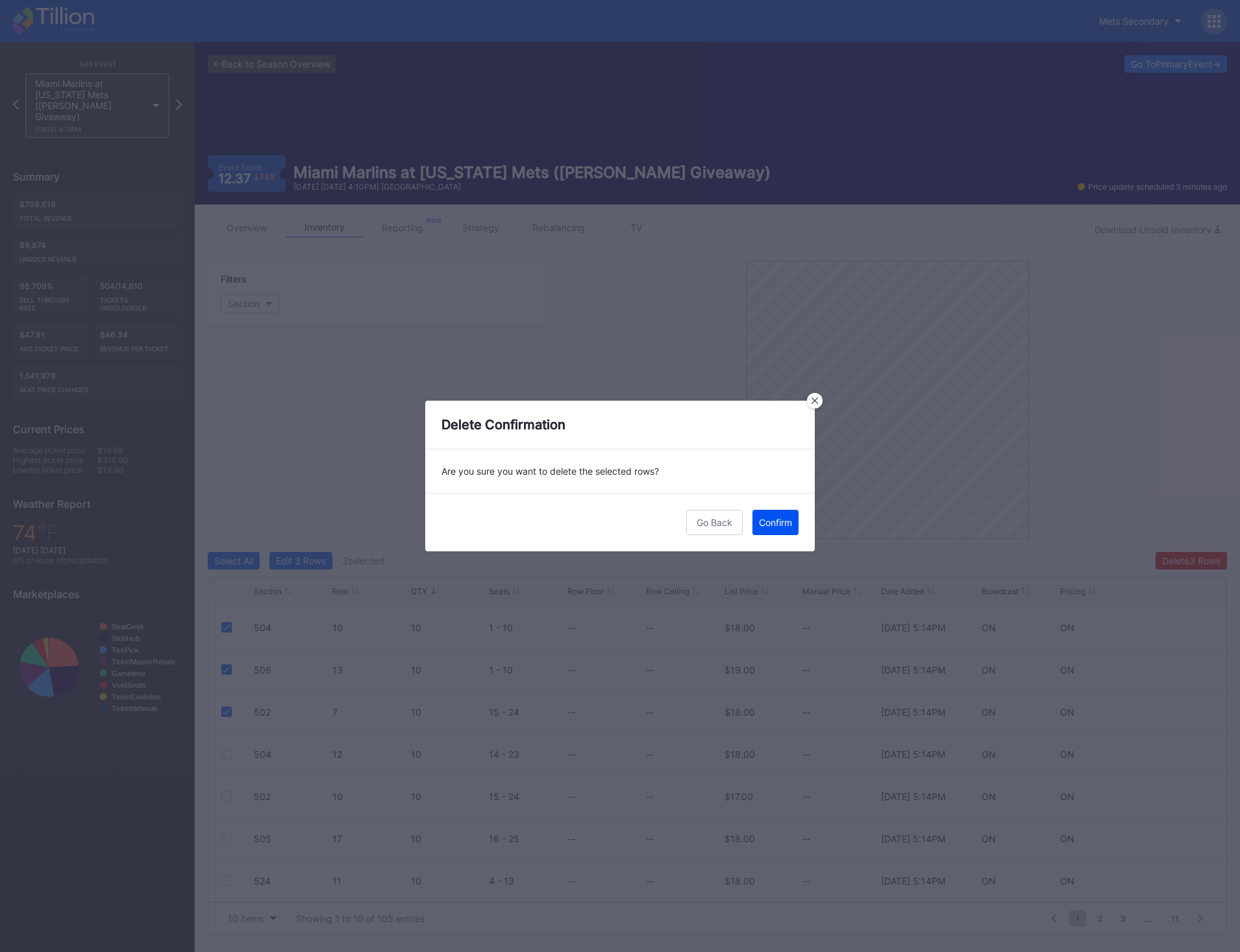
click at [767, 525] on button "Confirm" at bounding box center [775, 522] width 46 height 25
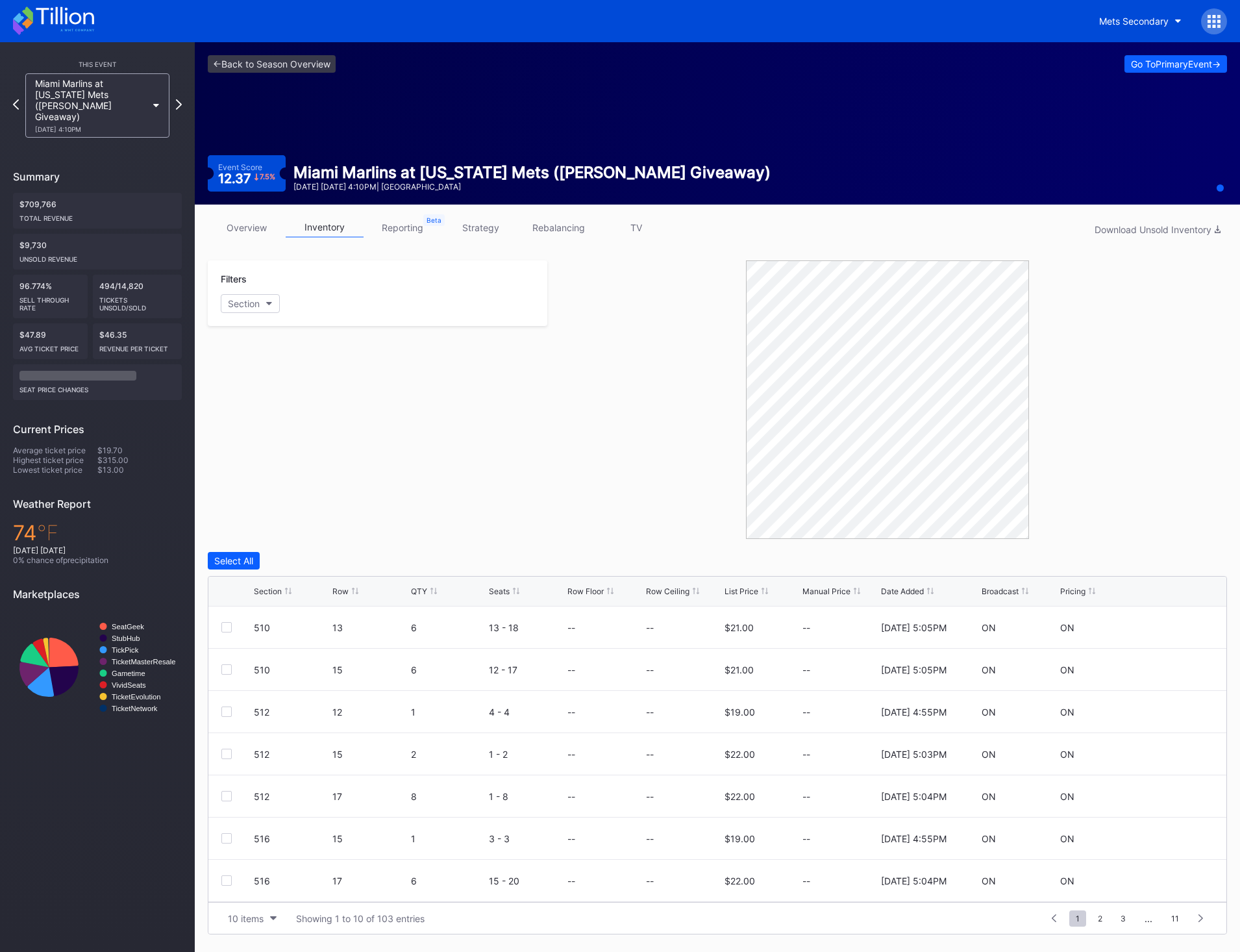
click at [424, 597] on div "Section Row QTY Seats Row Floor Row Ceiling List Price Manual Price Date Added …" at bounding box center [717, 591] width 1018 height 30
click at [424, 593] on div "QTY" at bounding box center [419, 591] width 16 height 10
click at [232, 711] on div at bounding box center [237, 712] width 33 height 11
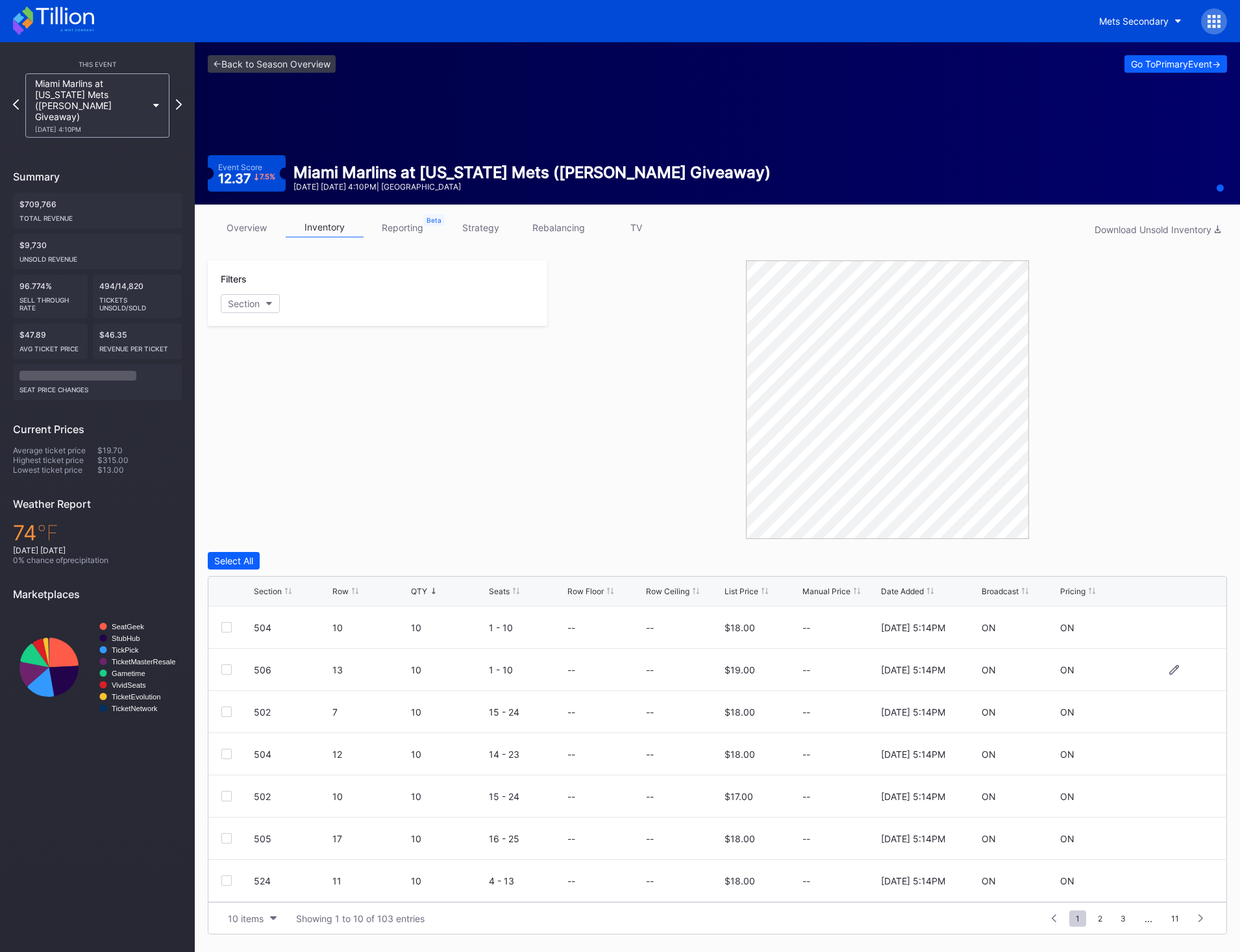
click at [226, 672] on div at bounding box center [226, 670] width 11 height 11
click at [227, 710] on div at bounding box center [226, 712] width 11 height 11
click at [227, 633] on div "504 10 10 1 - 10 -- -- $18.00 -- 2/18/2025 5:14PM ON ON" at bounding box center [717, 628] width 1018 height 43
click at [226, 627] on div at bounding box center [226, 627] width 11 height 11
click at [1194, 566] on button "Delete 3 Rows" at bounding box center [1192, 561] width 72 height 17
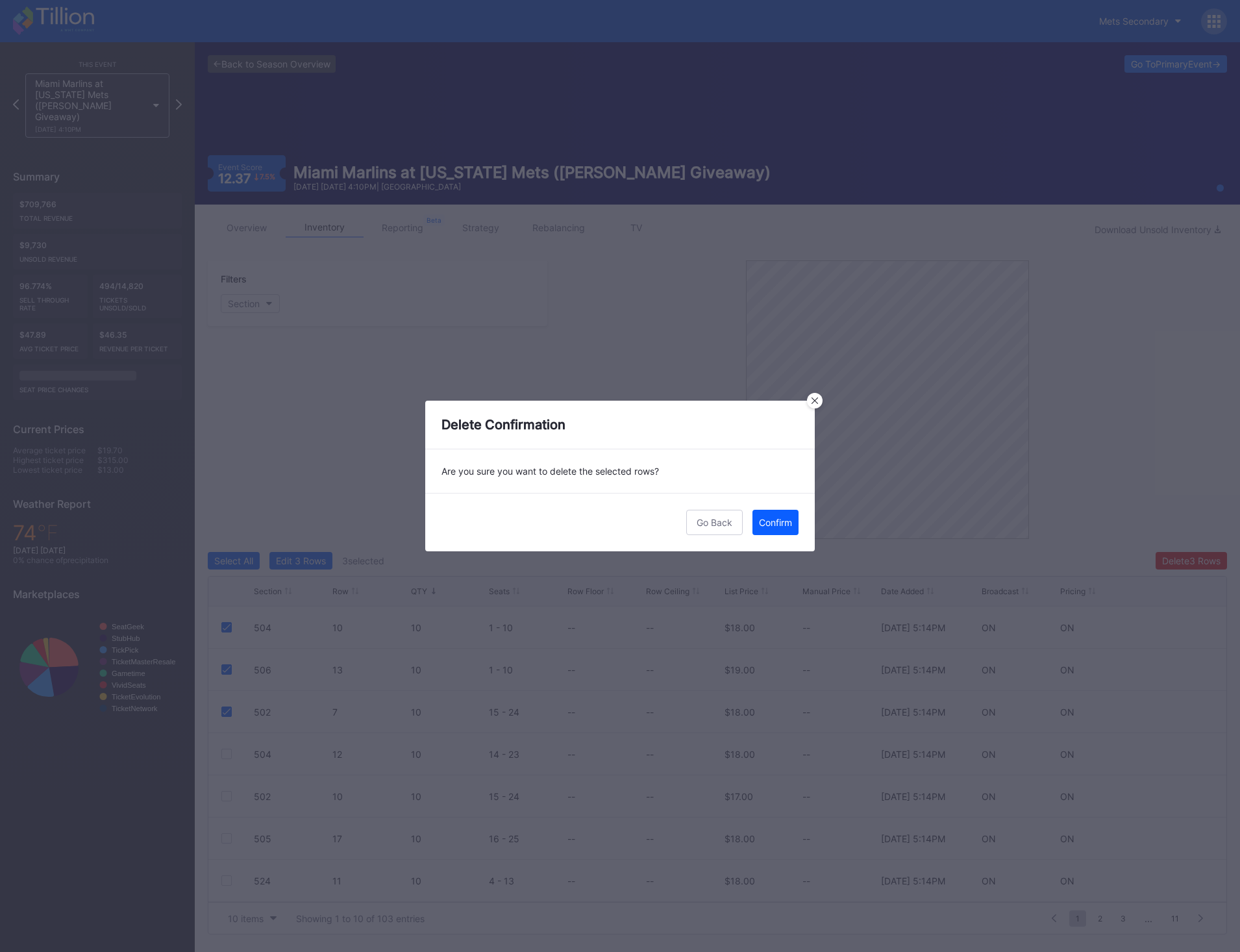
click at [766, 540] on div "Go Back Confirm" at bounding box center [620, 522] width 389 height 58
click at [768, 527] on div "Confirm" at bounding box center [776, 522] width 33 height 11
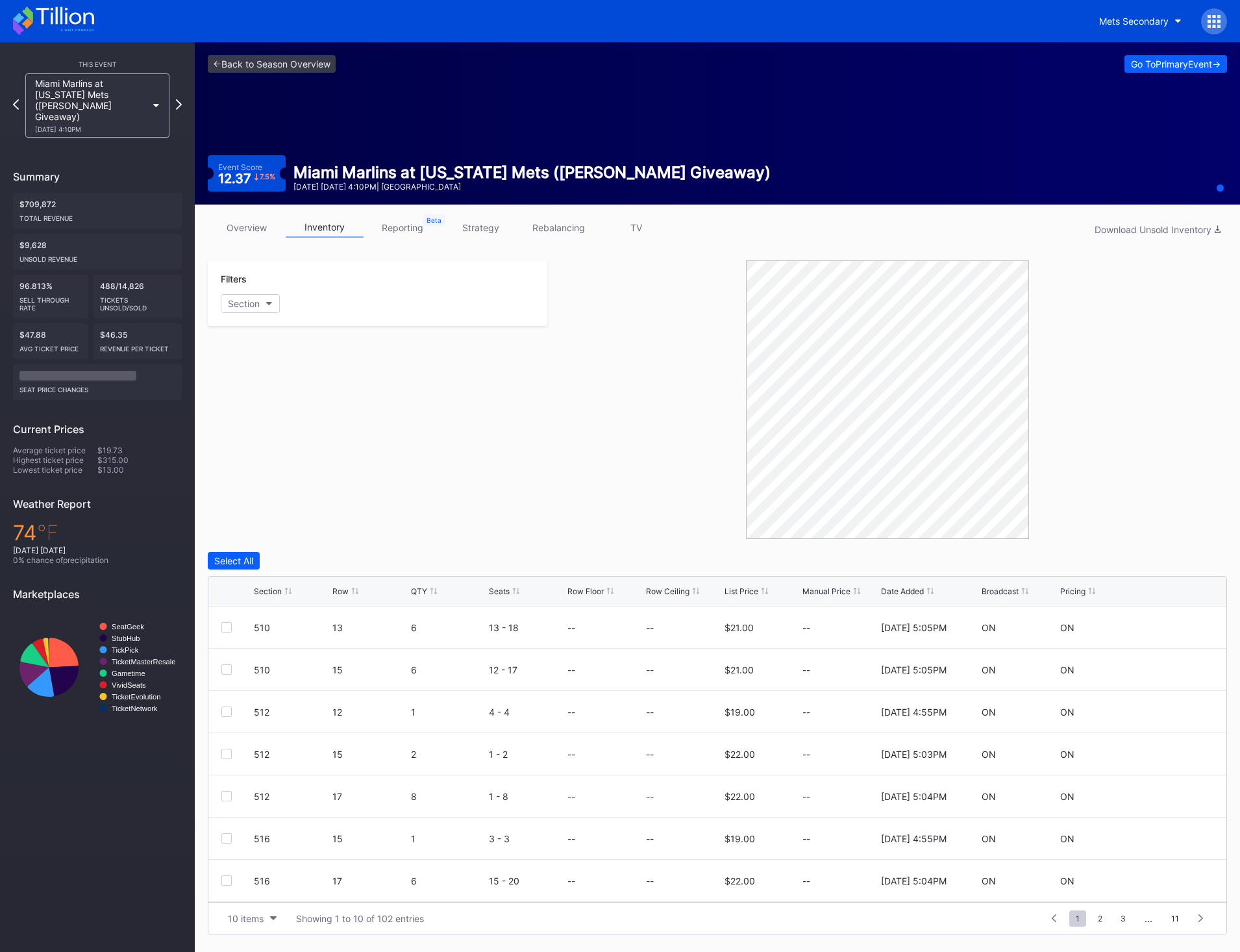
click at [406, 596] on div "Section Row QTY Seats Row Floor Row Ceiling List Price Manual Price Date Added …" at bounding box center [717, 591] width 1018 height 30
click at [422, 589] on div "QTY" at bounding box center [419, 591] width 16 height 10
click at [229, 710] on div at bounding box center [226, 712] width 11 height 11
click at [226, 668] on div at bounding box center [226, 670] width 11 height 11
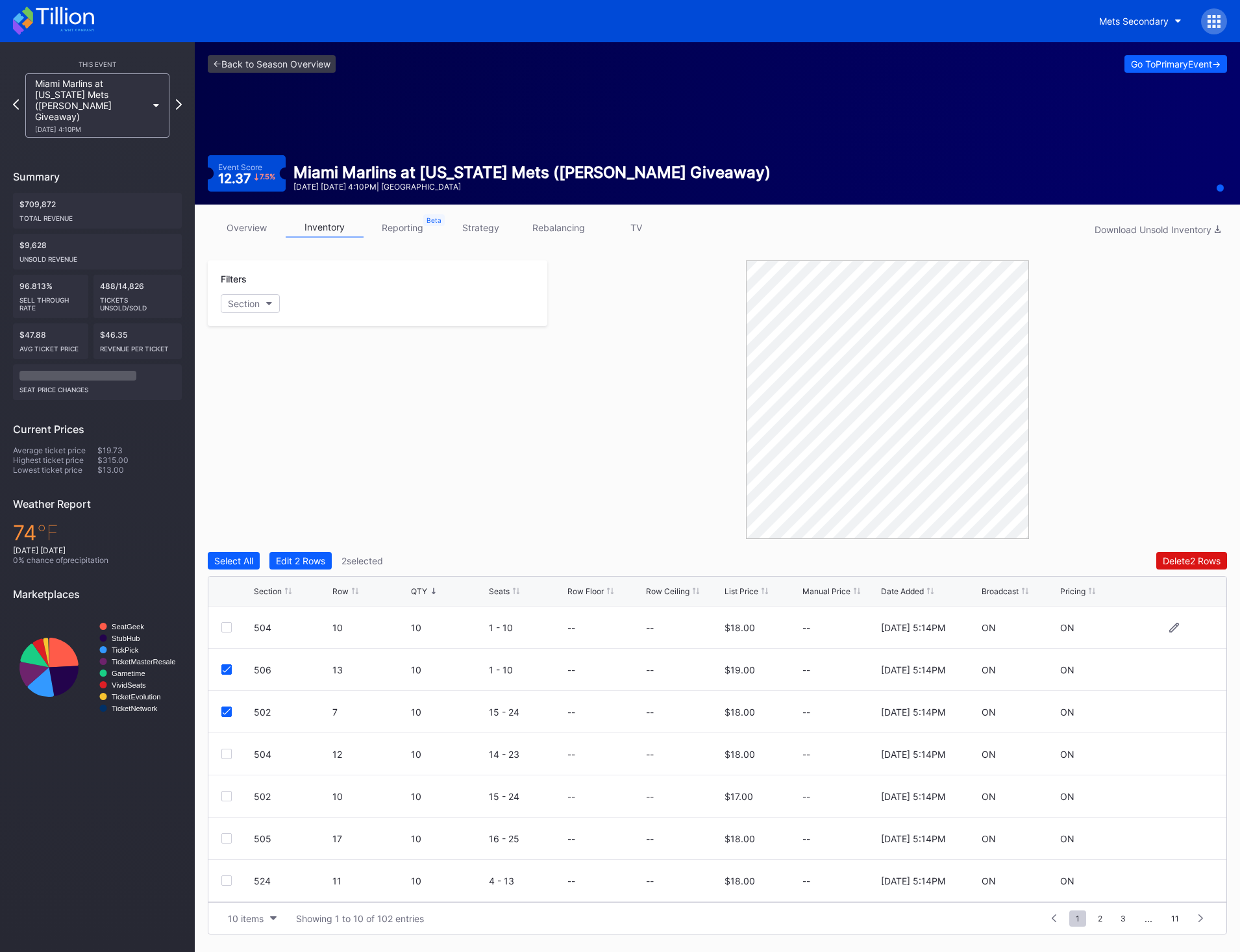
click at [224, 628] on div at bounding box center [226, 627] width 11 height 11
click at [1180, 556] on div "Delete 3 Rows" at bounding box center [1192, 561] width 58 height 11
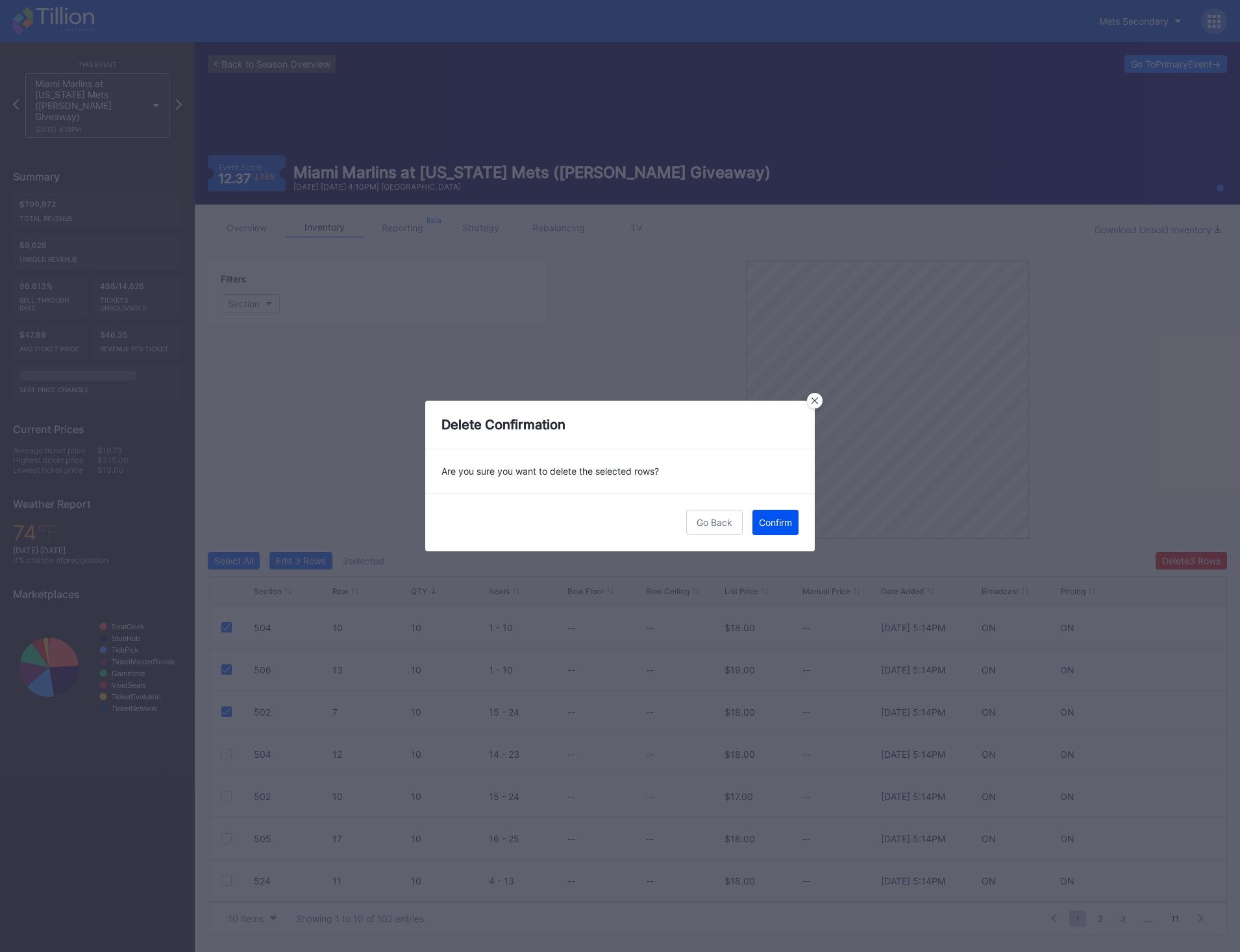
click at [782, 529] on button "Confirm" at bounding box center [775, 522] width 46 height 25
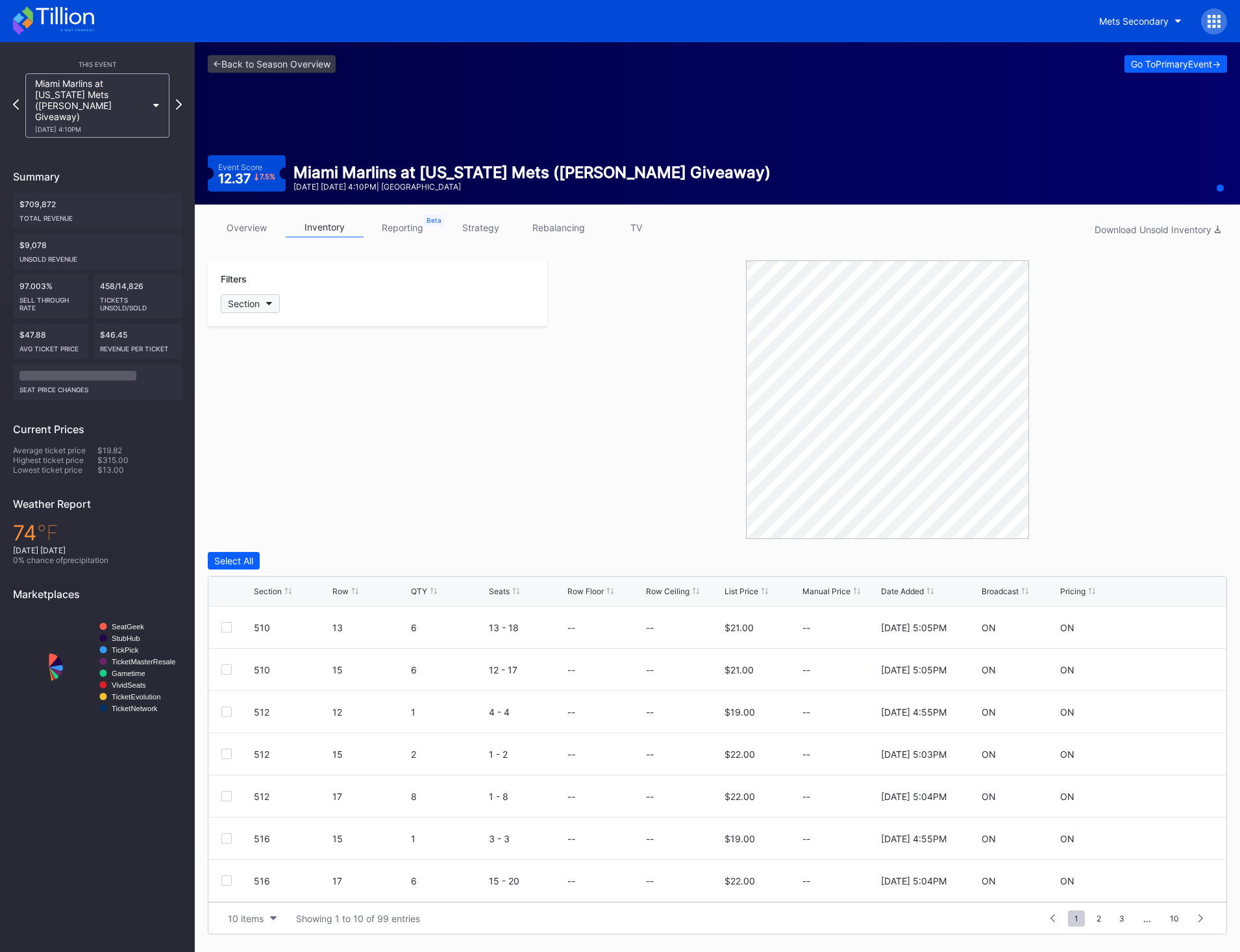
click at [257, 311] on button "Section" at bounding box center [250, 304] width 59 height 19
click at [420, 592] on div "QTY" at bounding box center [419, 591] width 16 height 10
